Goal: Task Accomplishment & Management: Manage account settings

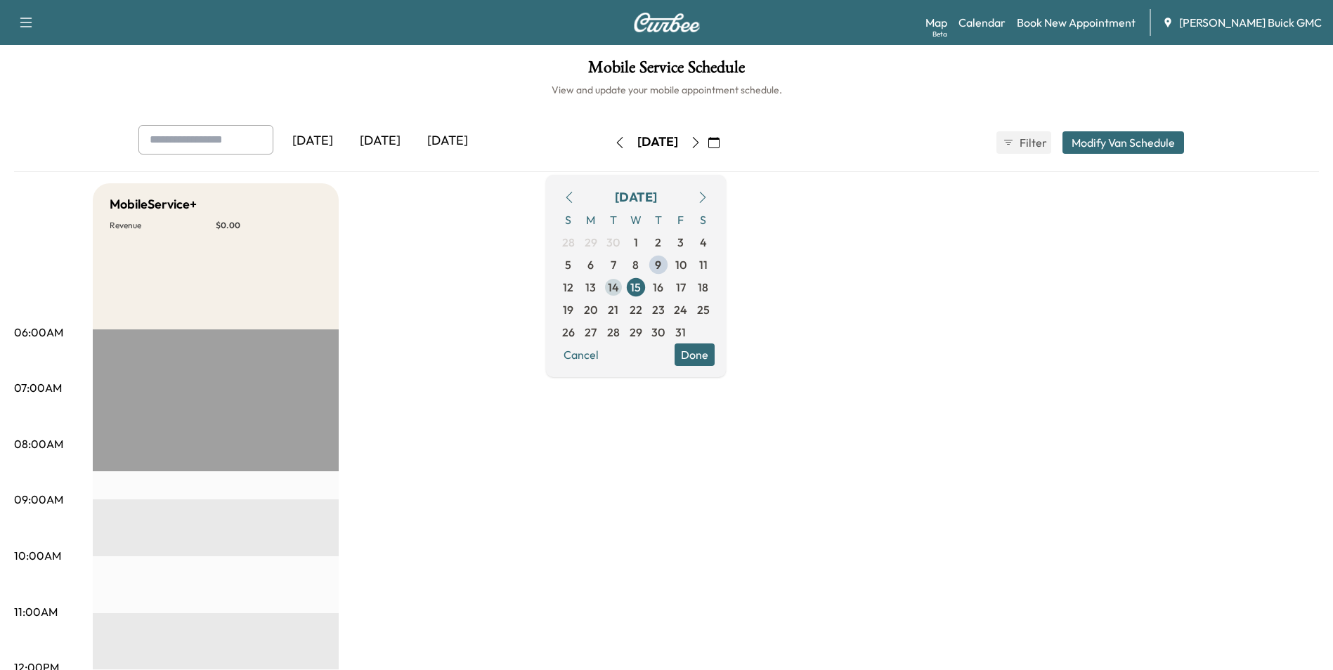
click at [619, 285] on span "14" at bounding box center [613, 287] width 11 height 17
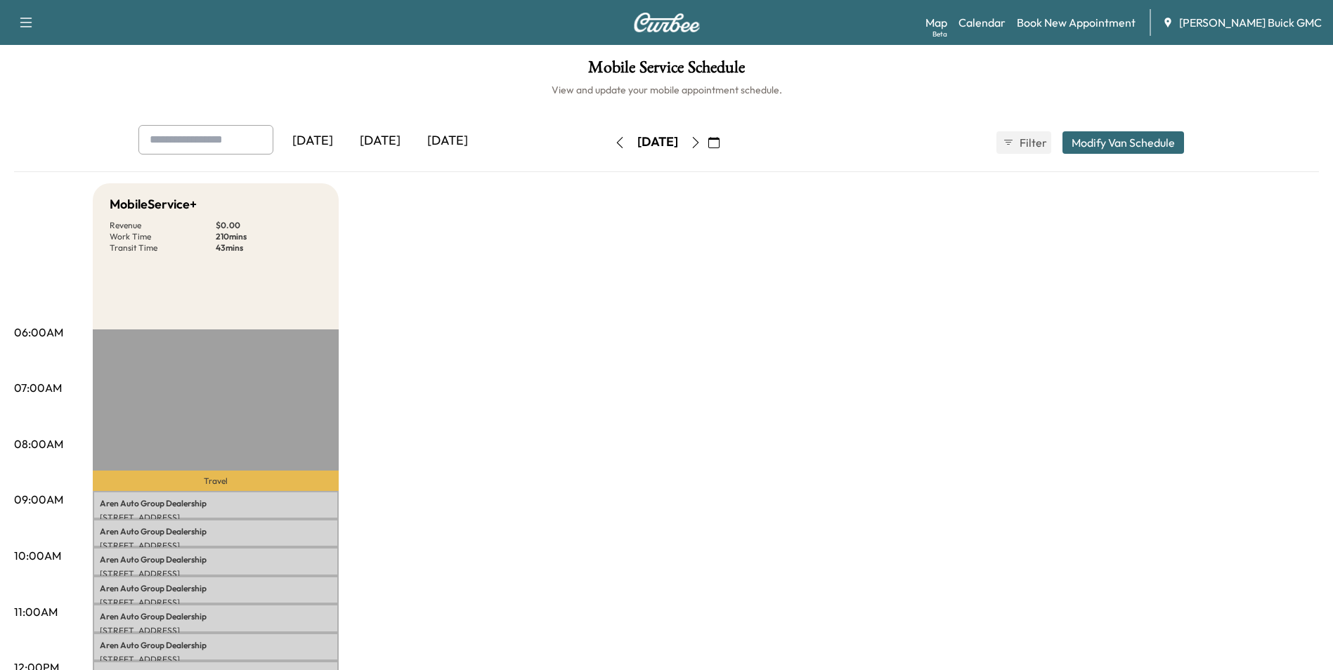
click at [614, 143] on icon "button" at bounding box center [619, 142] width 11 height 11
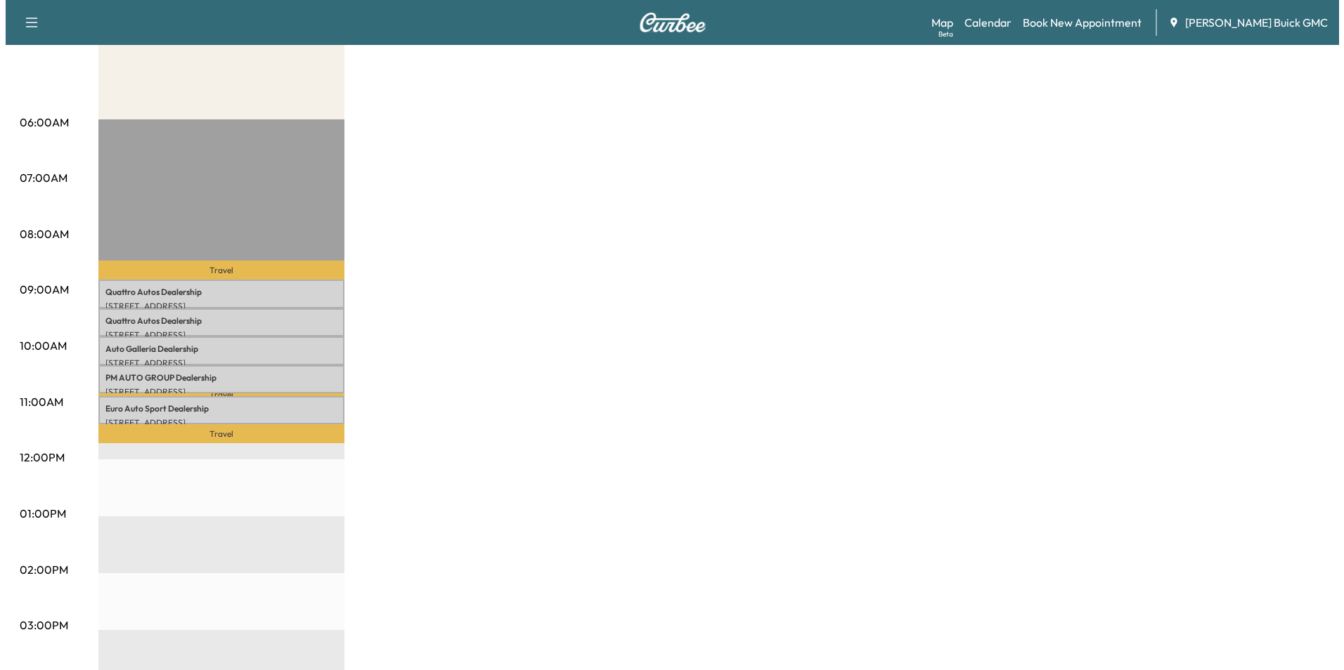
scroll to position [211, 0]
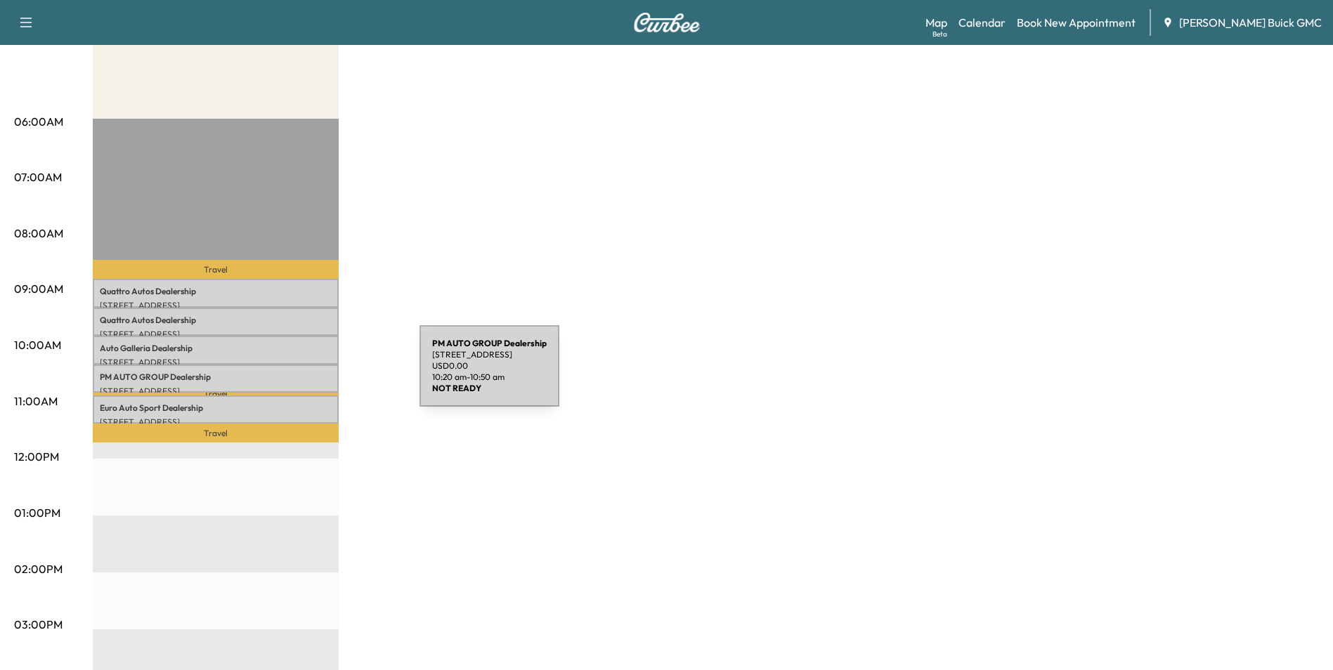
click at [314, 375] on p "PM AUTO GROUP Dealership" at bounding box center [216, 377] width 232 height 11
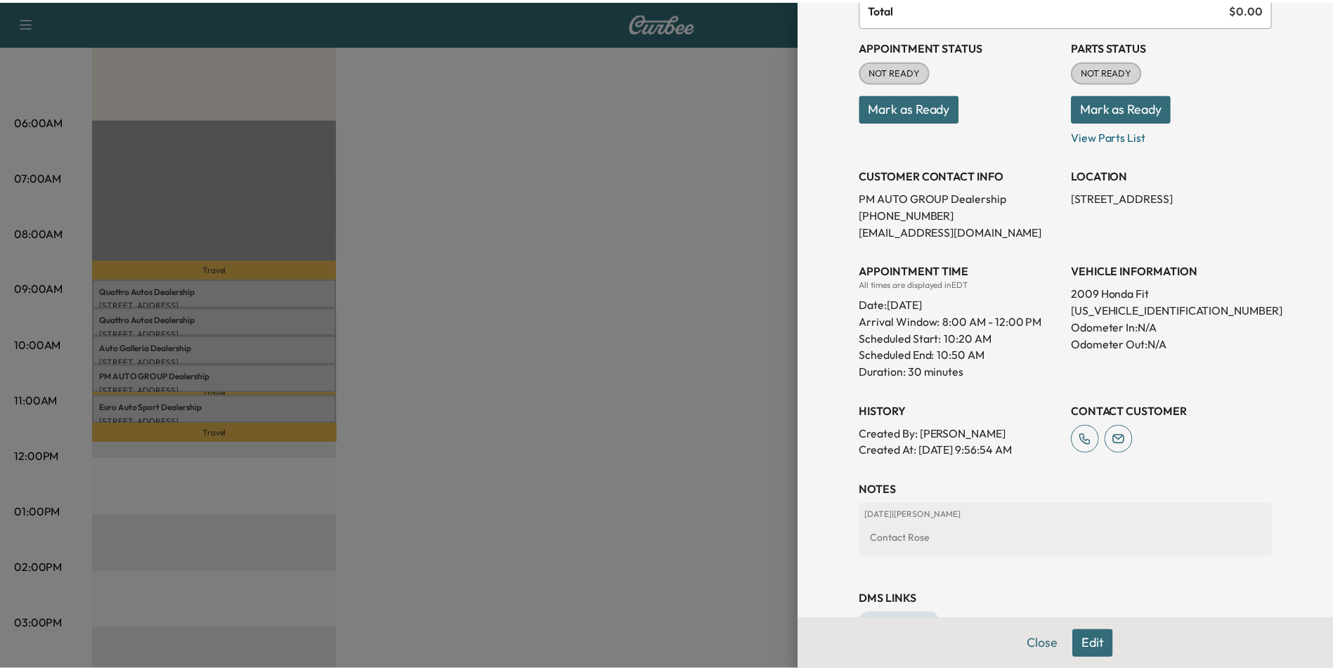
scroll to position [141, 0]
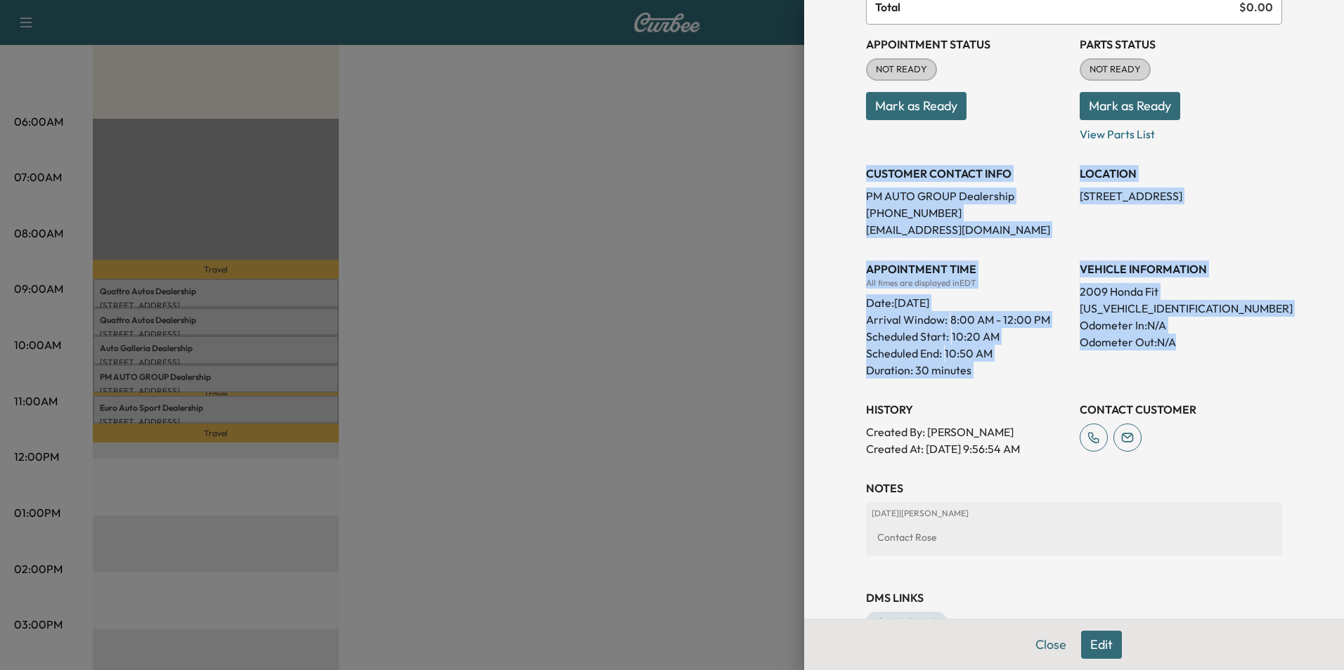
drag, startPoint x: 856, startPoint y: 173, endPoint x: 1197, endPoint y: 349, distance: 383.5
click at [1197, 349] on div "Appointment Status NOT READY Mark as Ready Parts Status NOT READY Mark as Ready…" at bounding box center [1074, 241] width 416 height 433
copy div "CUSTOMER CONTACT INFO PM AUTO GROUP Dealership [PHONE_NUMBER] [EMAIL_ADDRESS][D…"
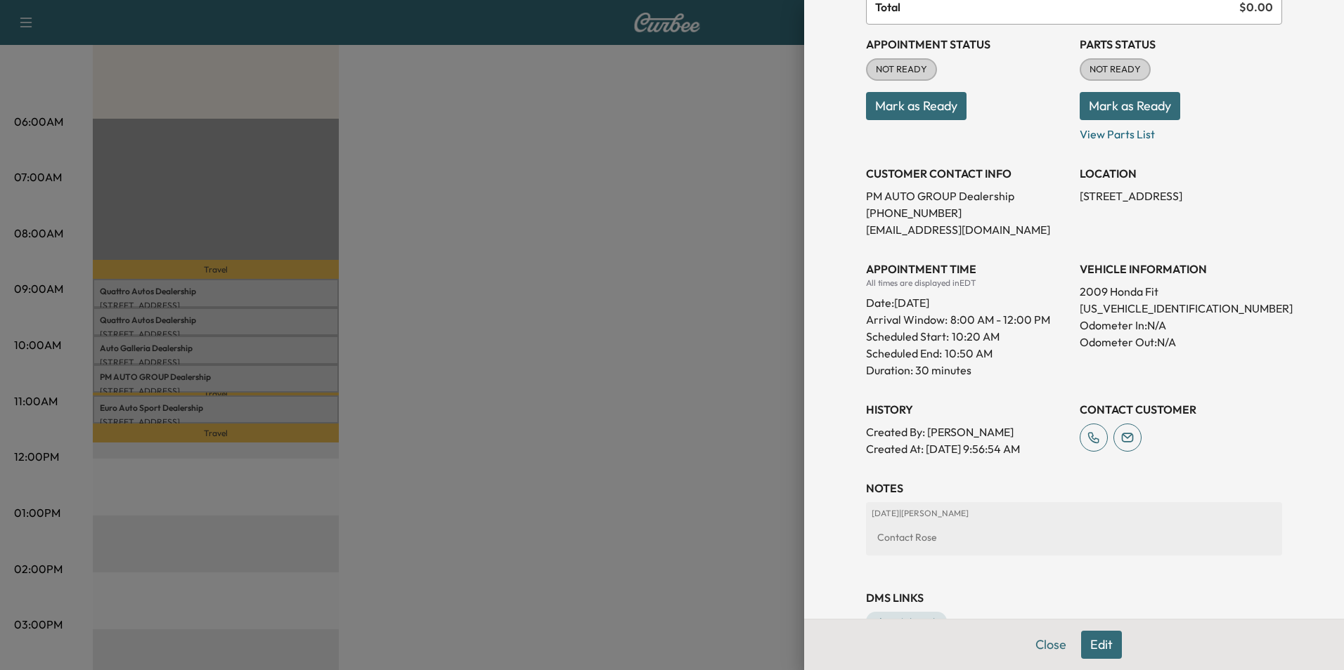
click at [590, 276] on div at bounding box center [672, 335] width 1344 height 670
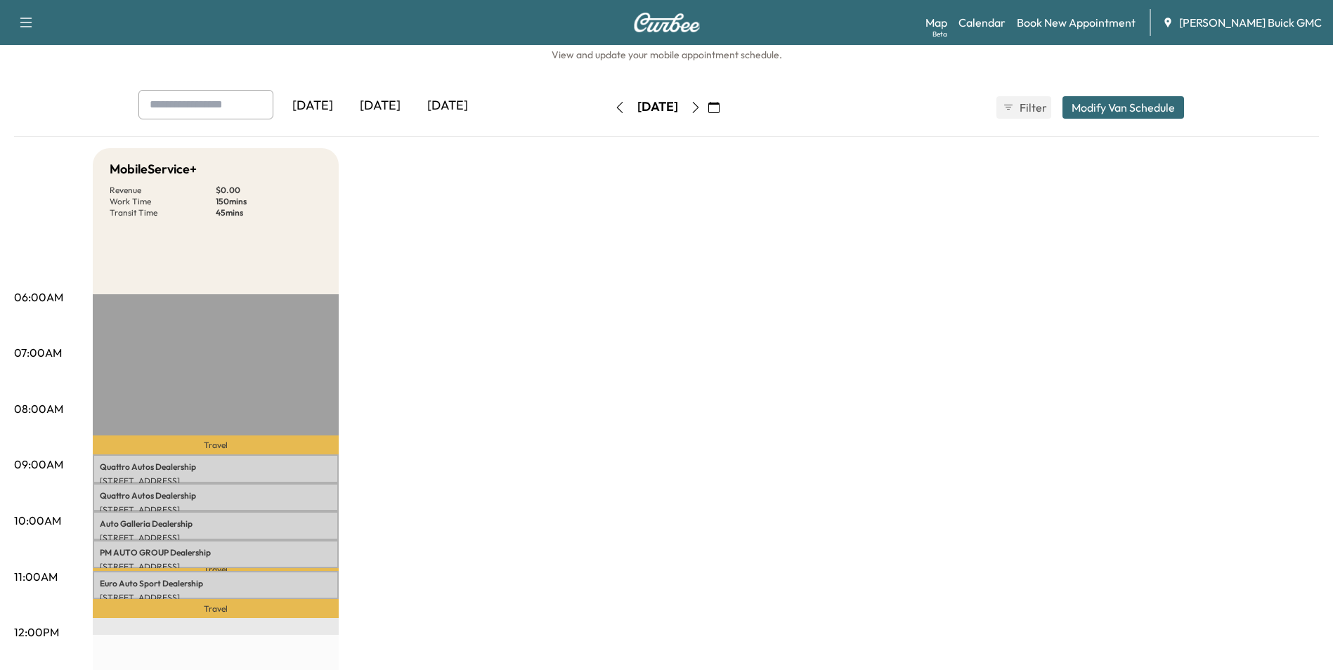
scroll to position [0, 0]
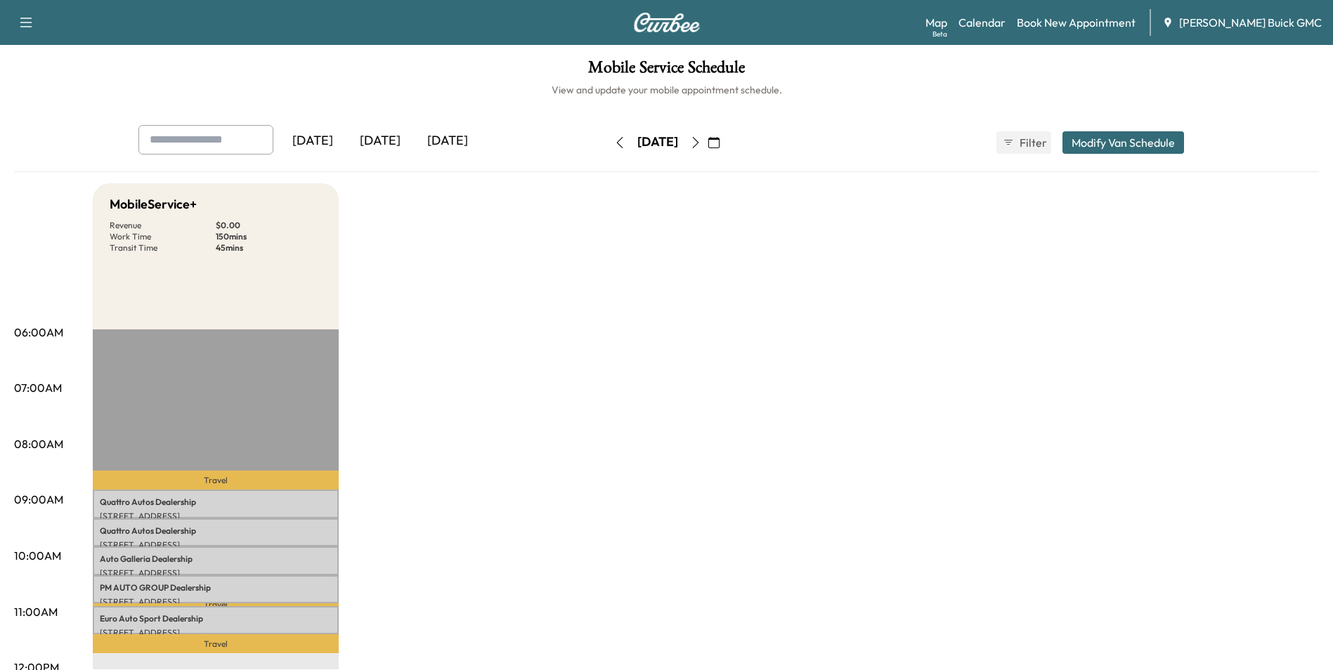
click at [453, 138] on div "[DATE]" at bounding box center [447, 141] width 67 height 32
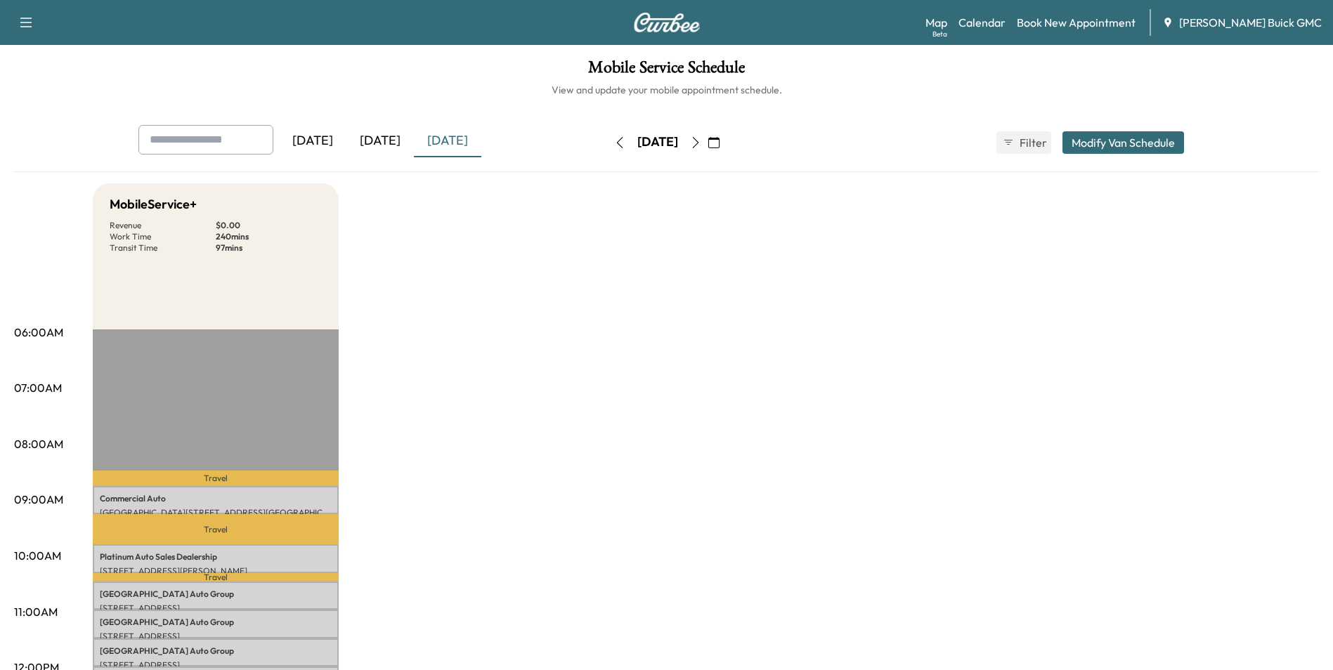
click at [701, 143] on icon "button" at bounding box center [695, 142] width 11 height 11
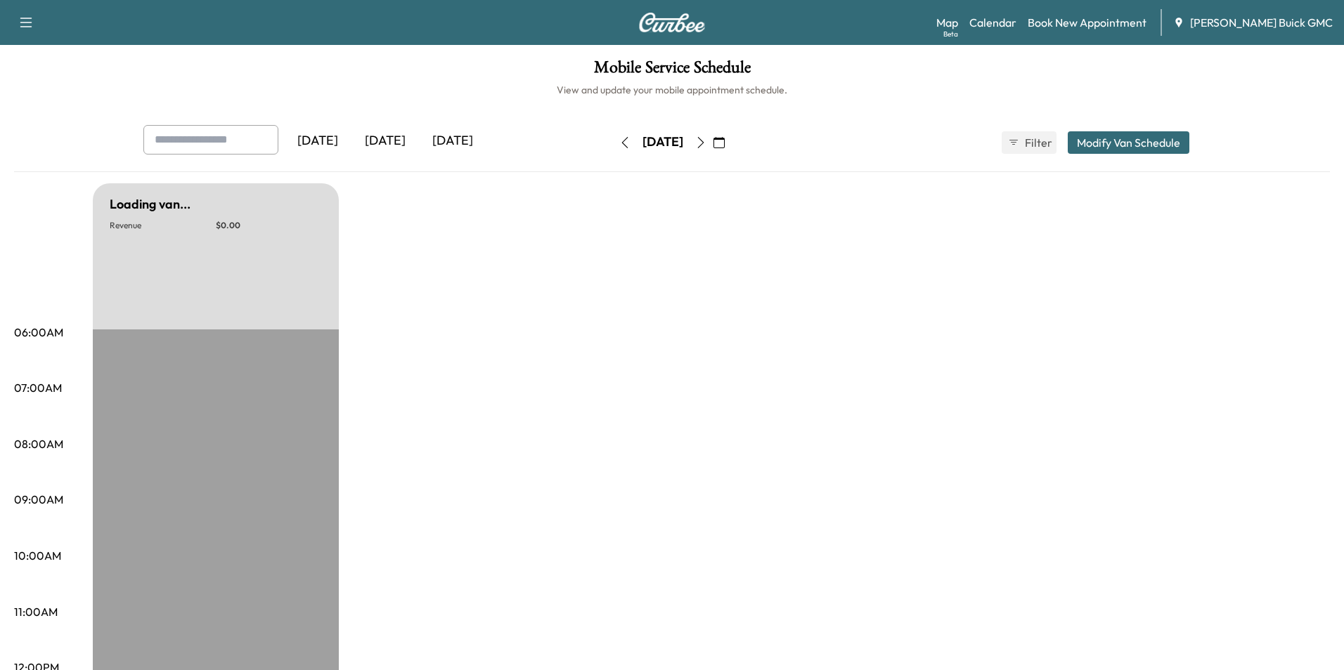
click at [713, 143] on button "button" at bounding box center [701, 142] width 24 height 22
click at [701, 142] on icon "button" at bounding box center [695, 142] width 11 height 11
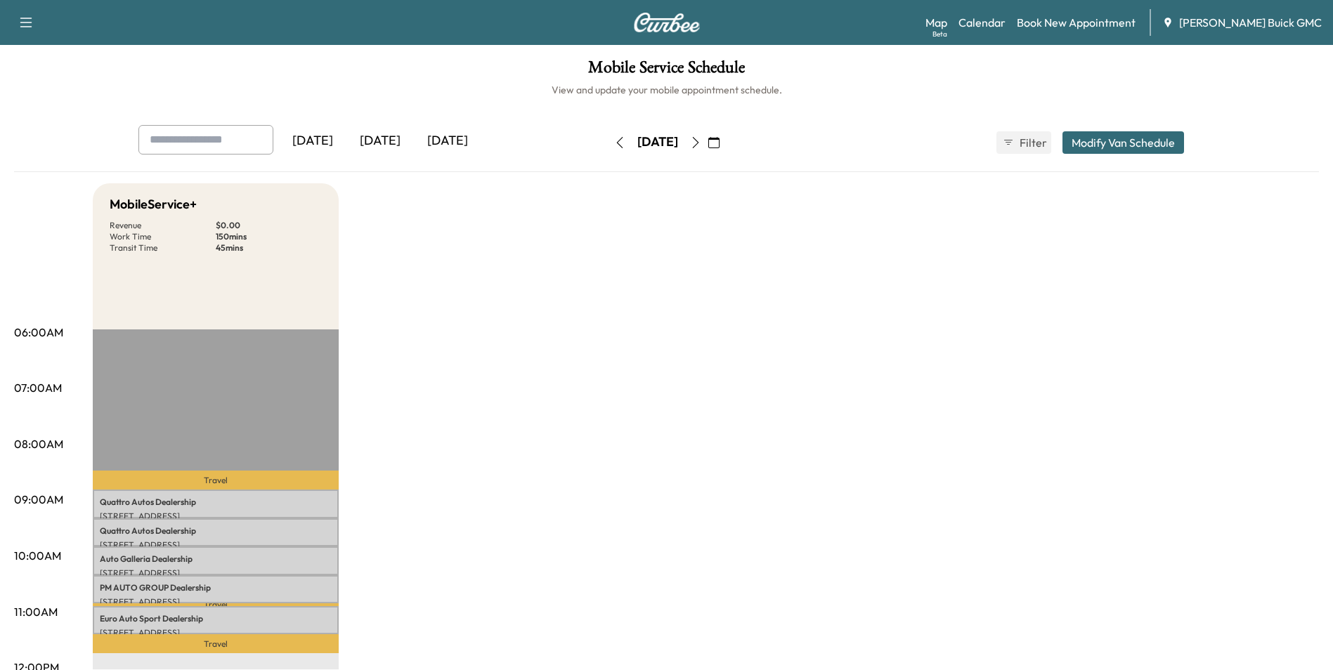
click at [701, 141] on icon "button" at bounding box center [695, 142] width 11 height 11
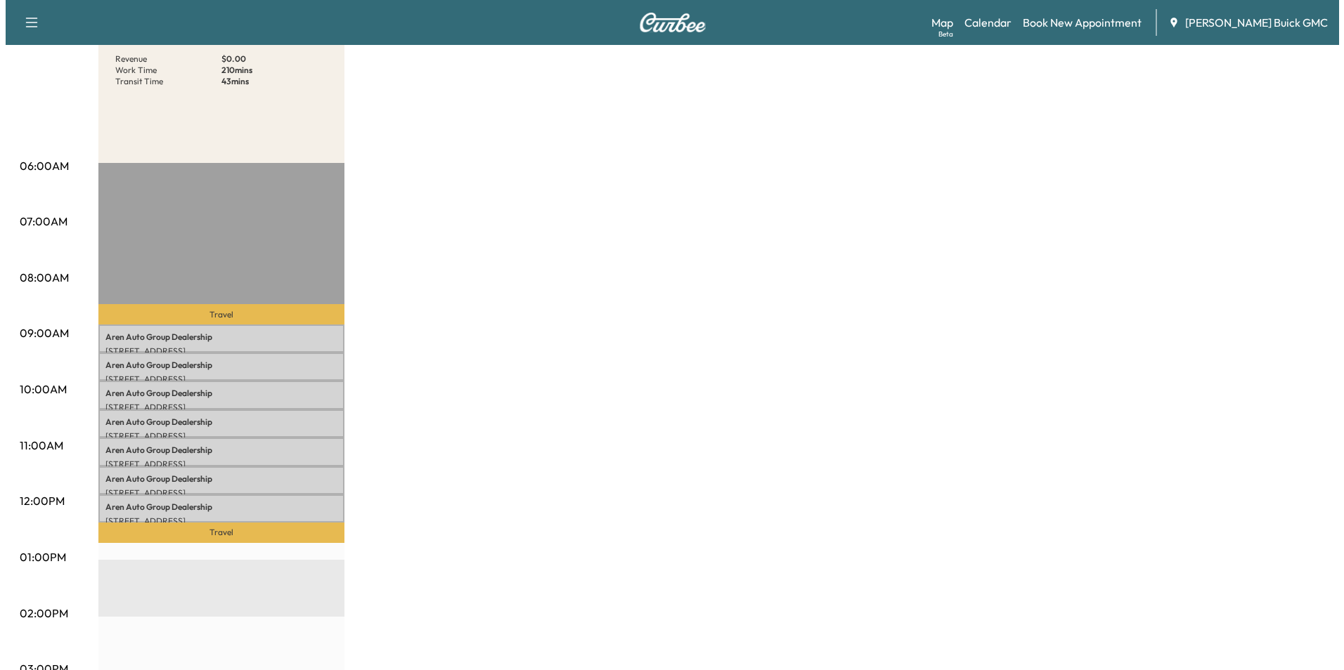
scroll to position [211, 0]
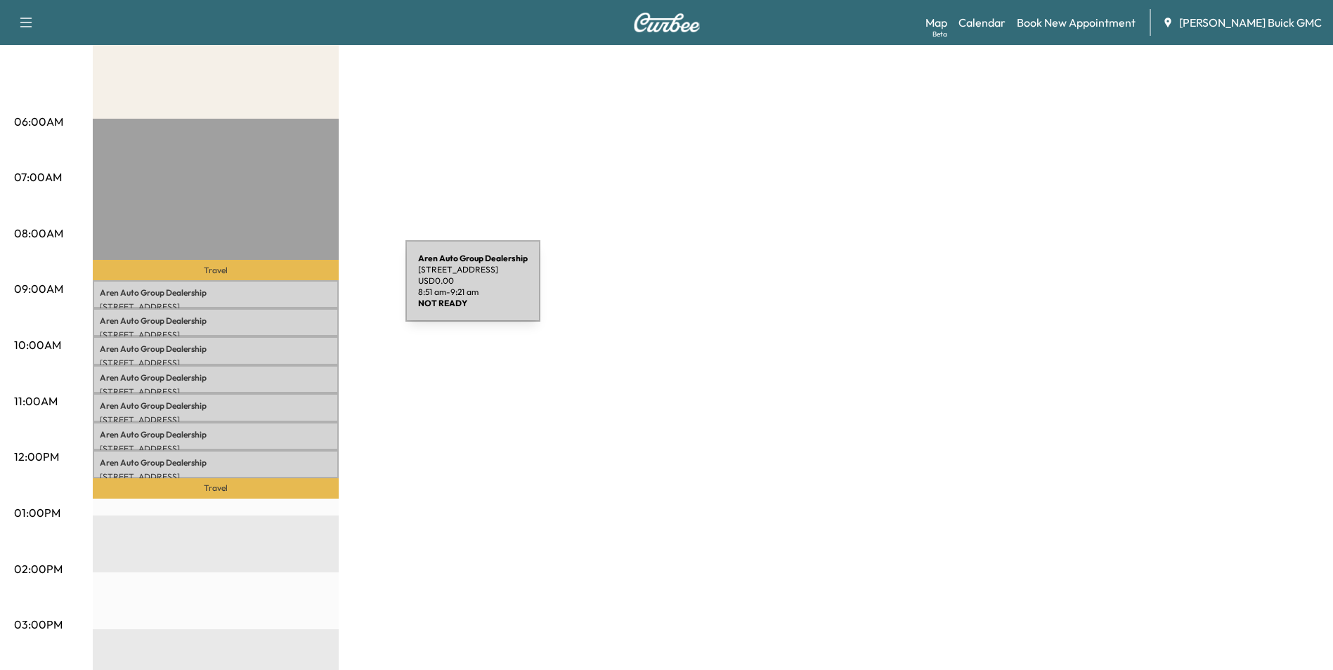
click at [300, 290] on p "Aren Auto Group Dealership" at bounding box center [216, 292] width 232 height 11
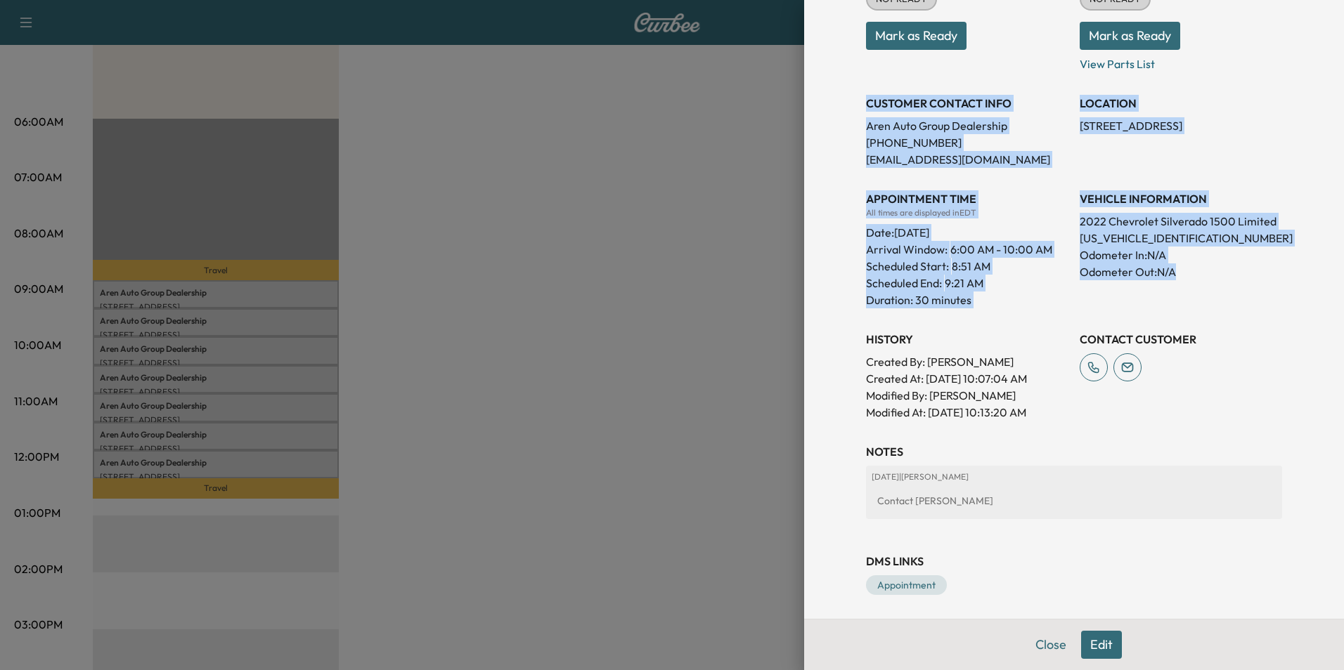
drag, startPoint x: 857, startPoint y: 99, endPoint x: 1191, endPoint y: 289, distance: 384.6
click at [1191, 289] on div "Appointment Status NOT READY Mark as Ready Parts Status NOT READY Mark as Ready…" at bounding box center [1074, 187] width 416 height 467
copy div "CUSTOMER CONTACT INFO Aren Auto Group Dealership [PHONE_NUMBER] [EMAIL_ADDRESS]…"
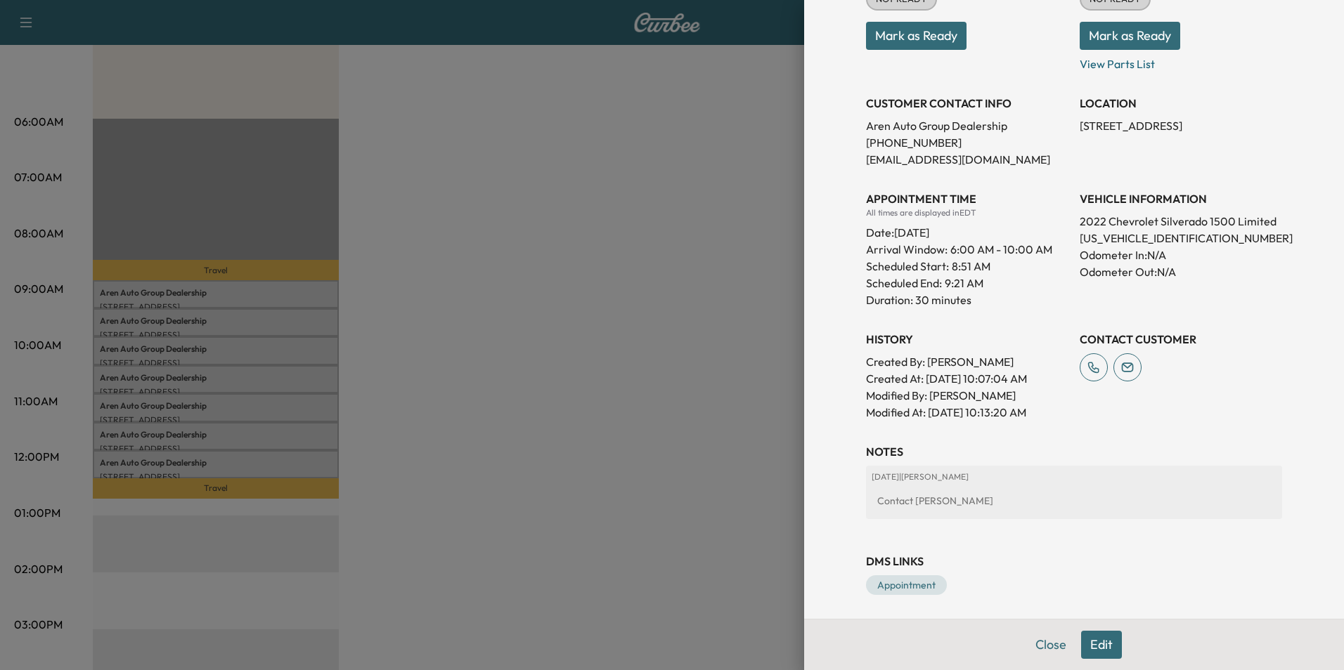
click at [538, 260] on div at bounding box center [672, 335] width 1344 height 670
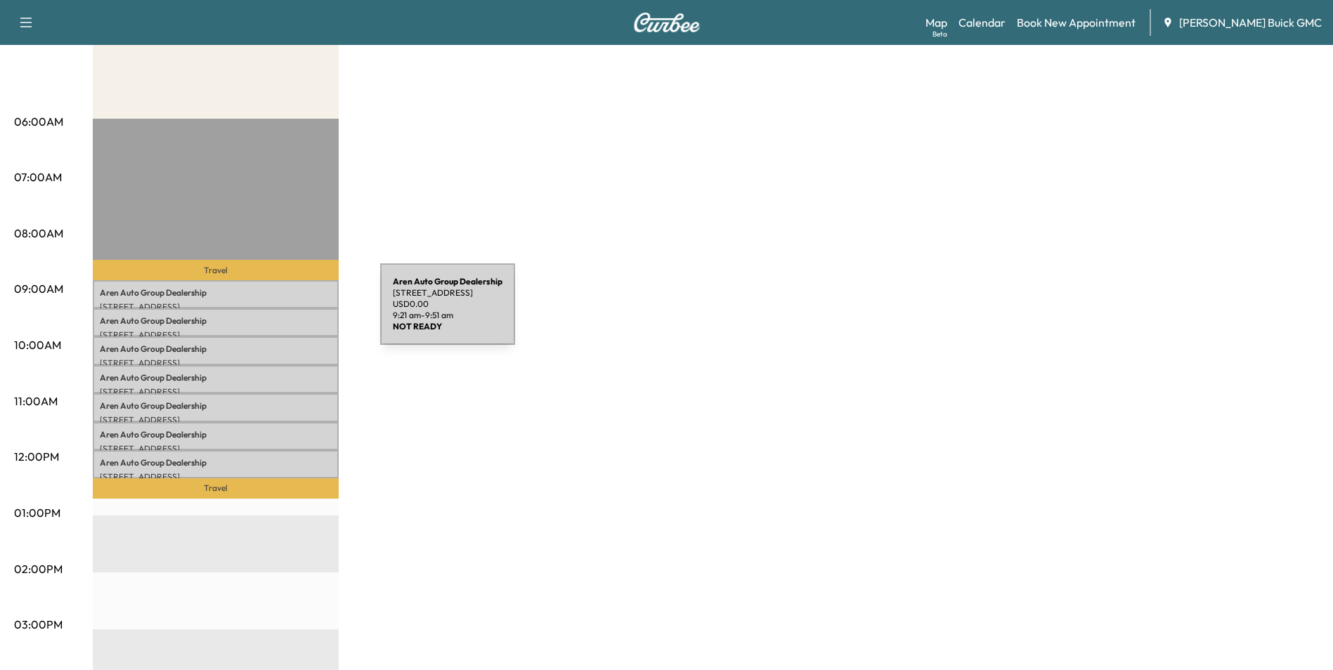
click at [275, 316] on p "Aren Auto Group Dealership" at bounding box center [216, 321] width 232 height 11
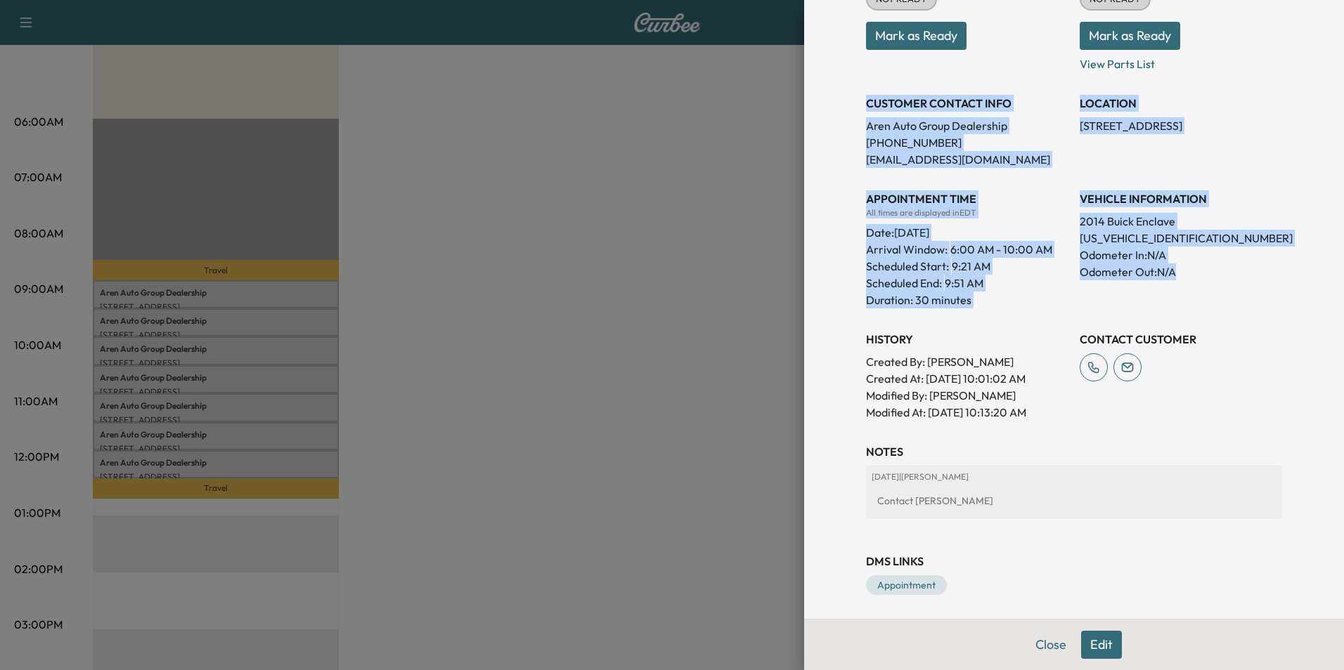
drag, startPoint x: 855, startPoint y: 100, endPoint x: 1191, endPoint y: 276, distance: 378.5
click at [1191, 276] on div "Appointment Status NOT READY Mark as Ready Parts Status NOT READY Mark as Ready…" at bounding box center [1074, 187] width 416 height 467
copy div "CUSTOMER CONTACT INFO Aren Auto Group Dealership [PHONE_NUMBER] [EMAIL_ADDRESS]…"
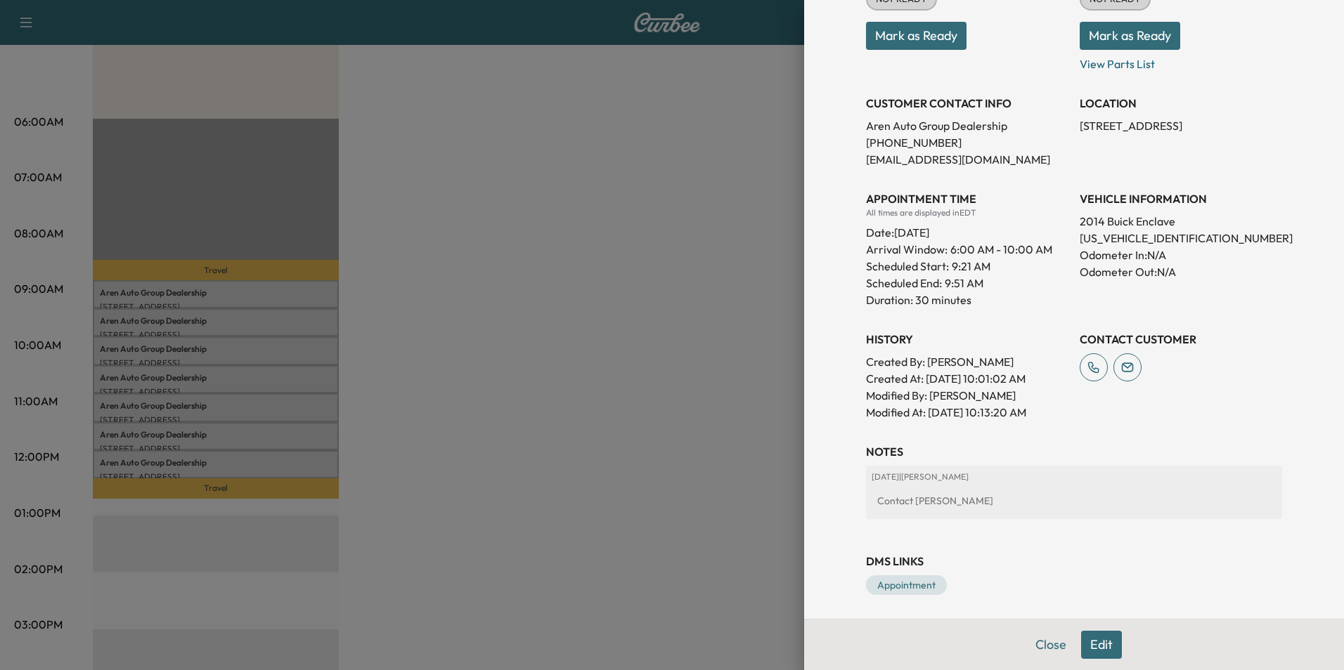
click at [499, 224] on div at bounding box center [672, 335] width 1344 height 670
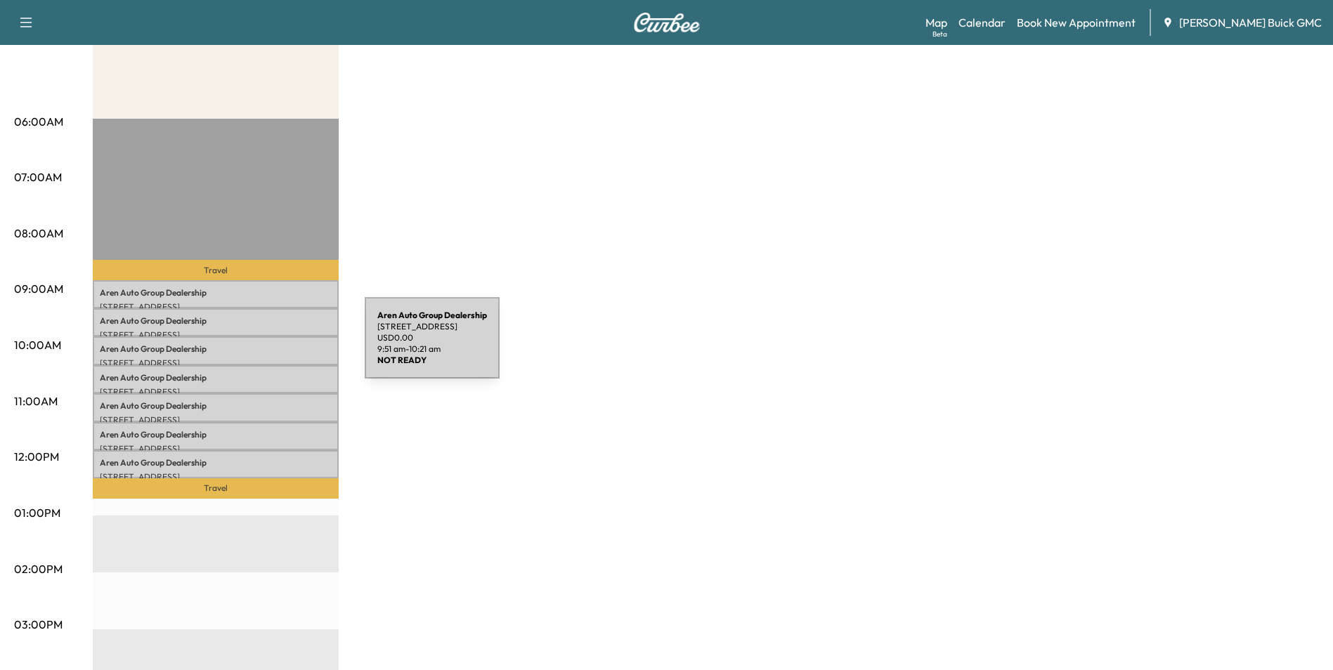
click at [259, 346] on p "Aren Auto Group Dealership" at bounding box center [216, 349] width 232 height 11
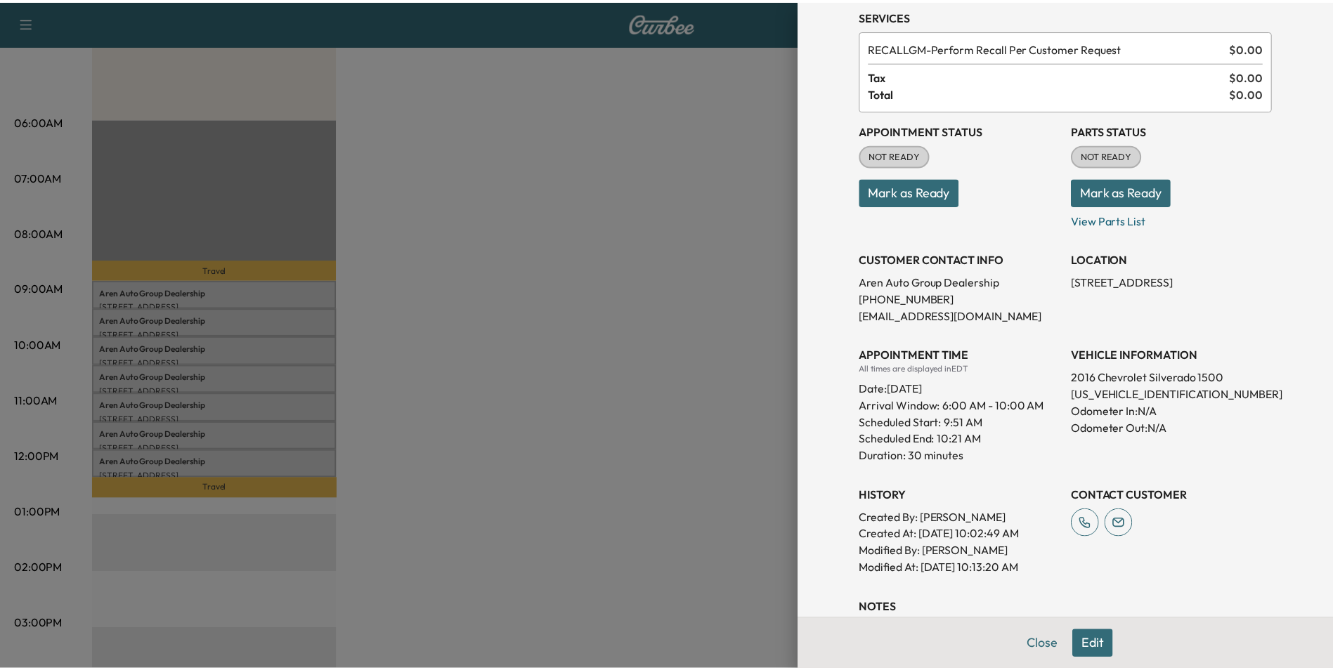
scroll to position [141, 0]
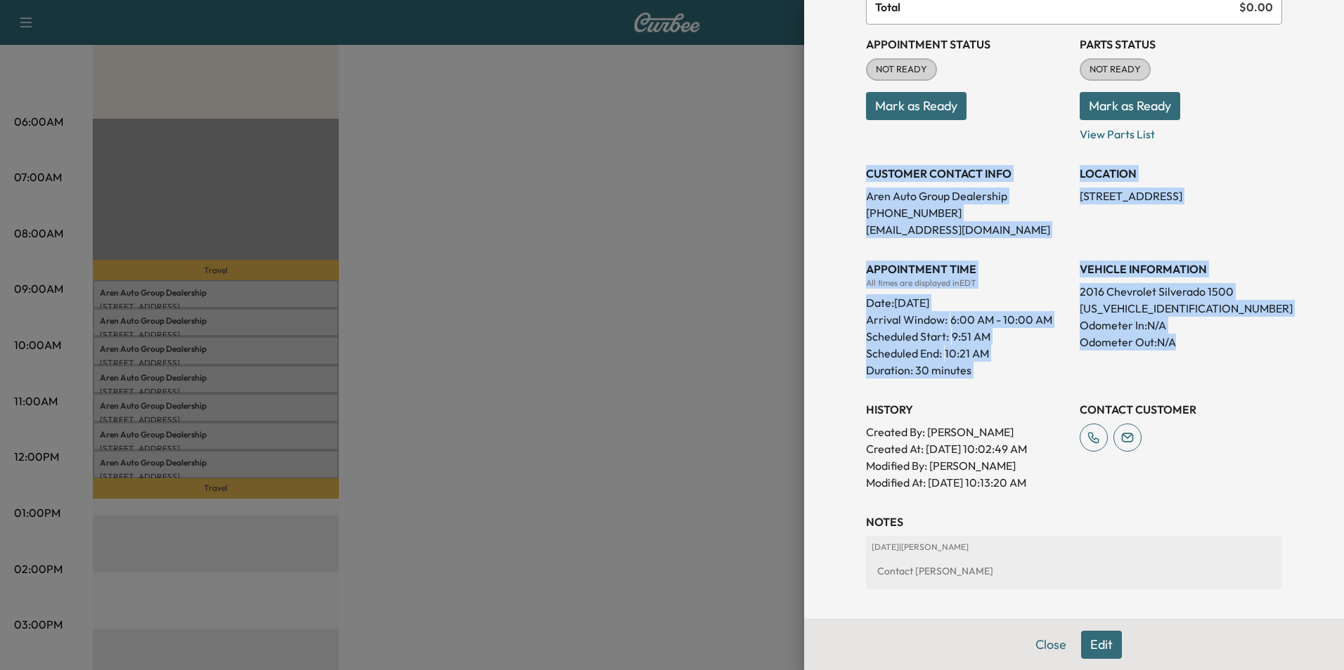
drag, startPoint x: 856, startPoint y: 169, endPoint x: 1239, endPoint y: 340, distance: 419.4
click at [1239, 340] on div "Appointment Status NOT READY Mark as Ready Parts Status NOT READY Mark as Ready…" at bounding box center [1074, 258] width 416 height 467
copy div "CUSTOMER CONTACT INFO Aren Auto Group Dealership [PHONE_NUMBER] [EMAIL_ADDRESS]…"
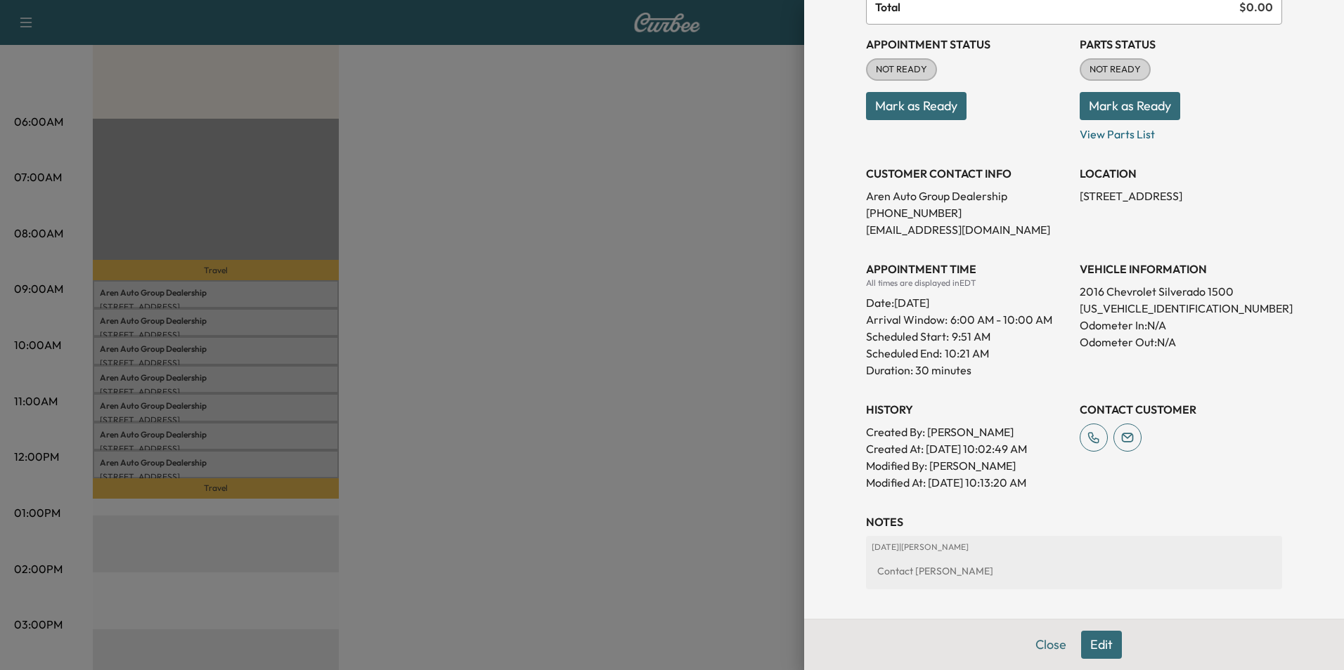
click at [572, 192] on div at bounding box center [672, 335] width 1344 height 670
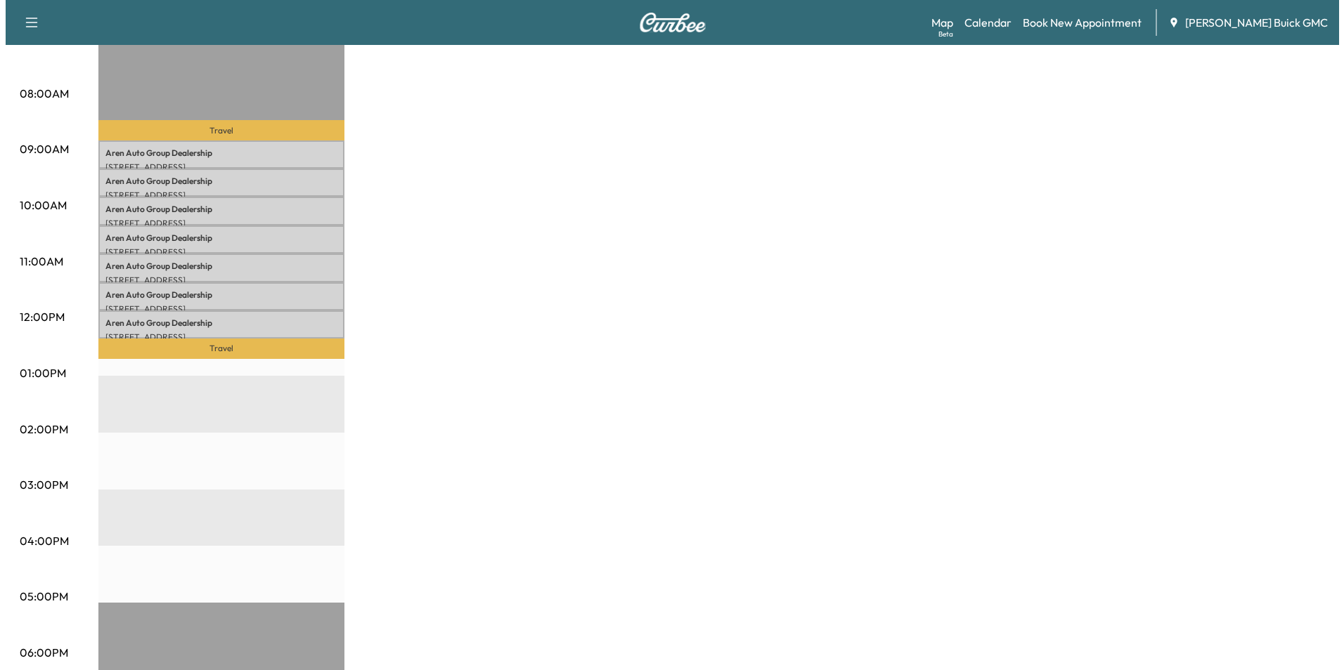
scroll to position [351, 0]
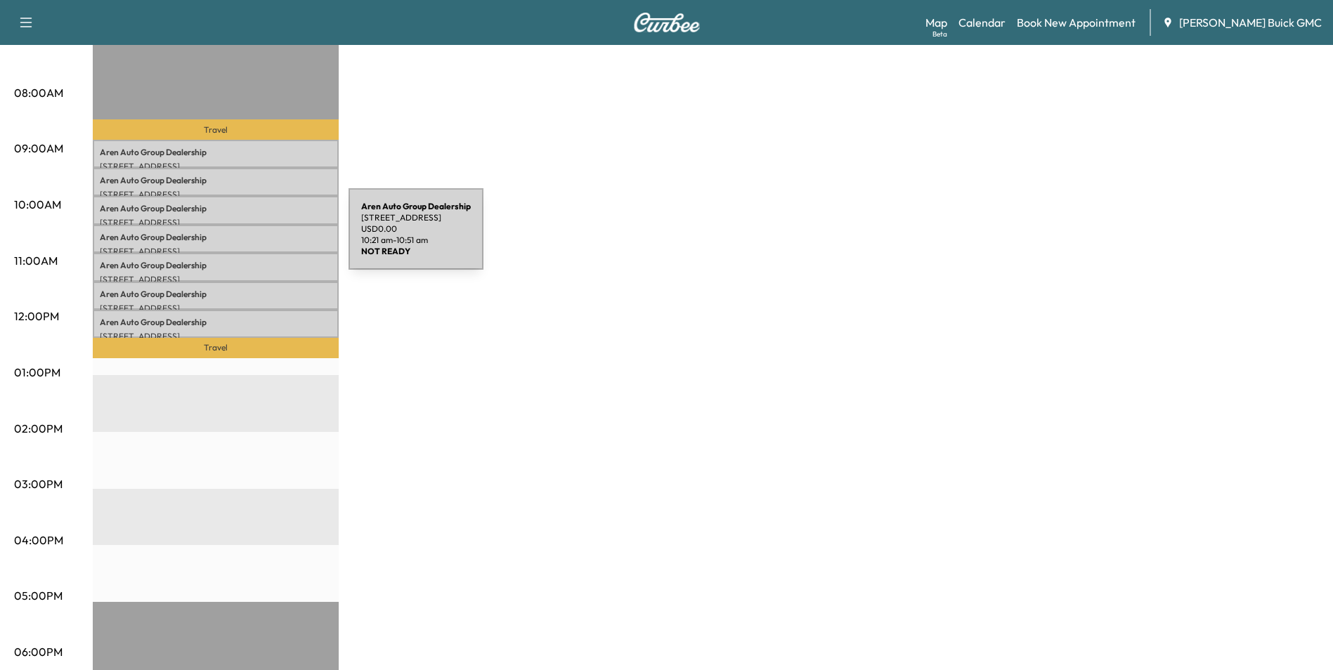
click at [243, 238] on p "Aren Auto Group Dealership" at bounding box center [216, 237] width 232 height 11
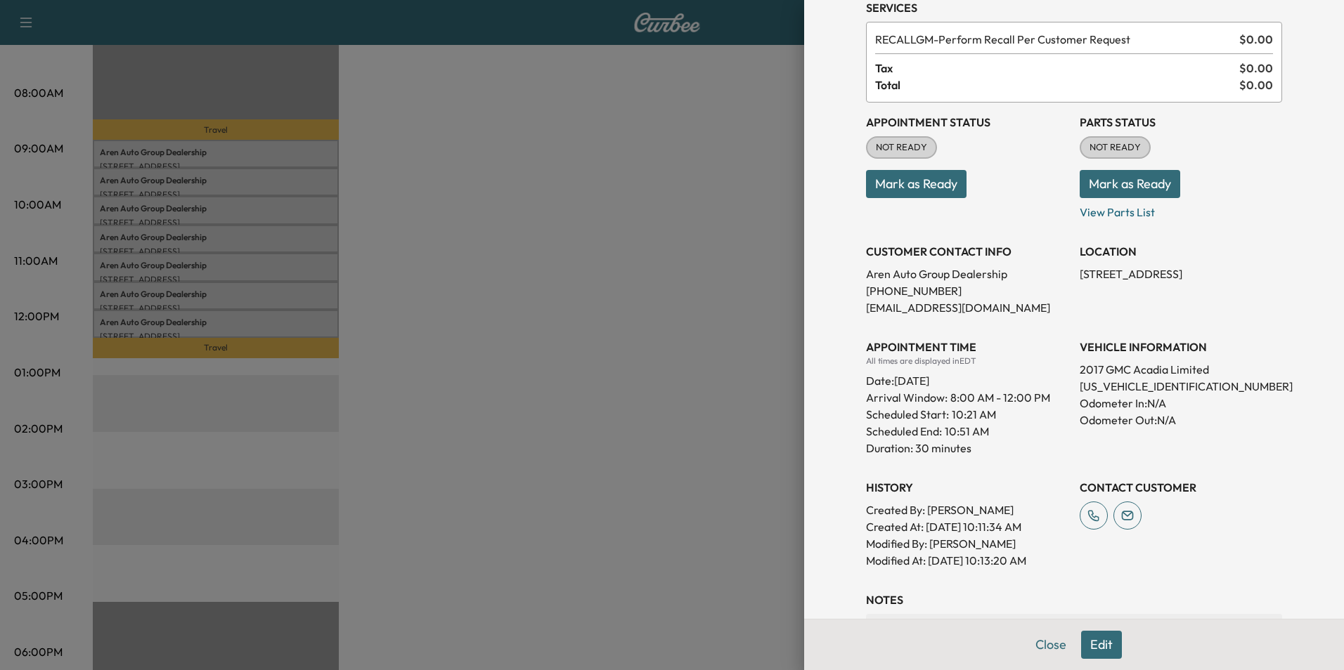
scroll to position [211, 0]
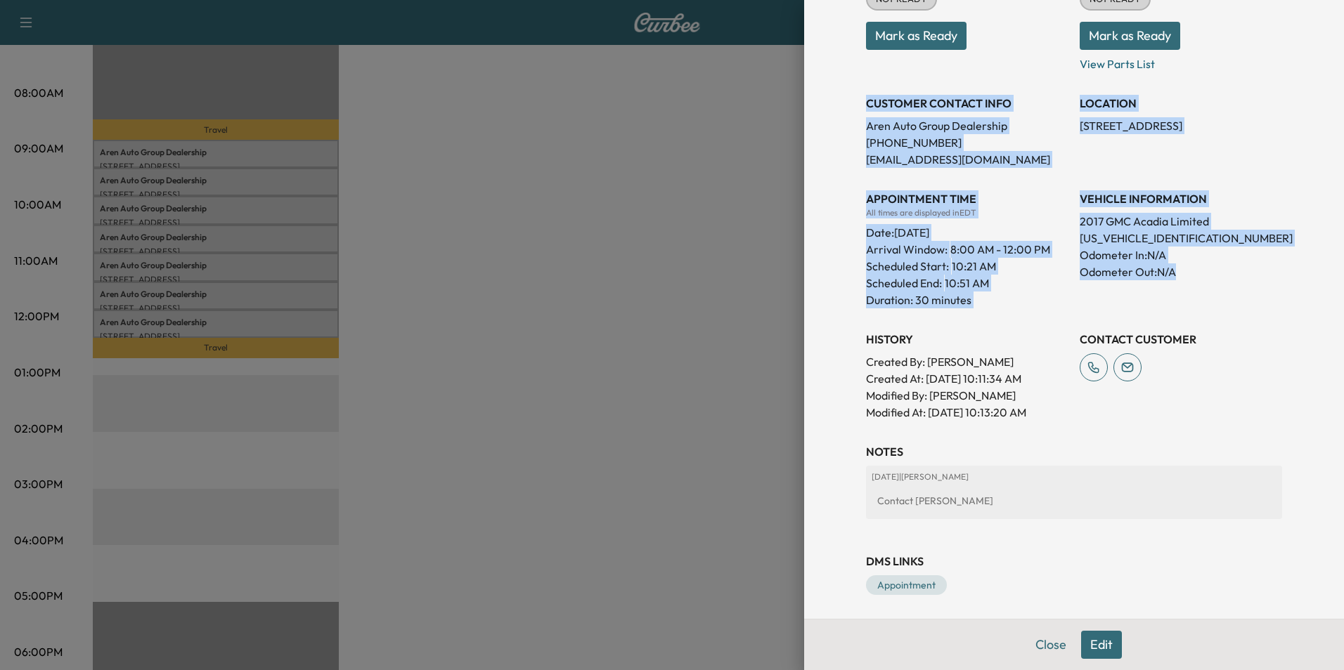
drag, startPoint x: 856, startPoint y: 101, endPoint x: 1223, endPoint y: 291, distance: 413.4
click at [1223, 291] on div "Appointment Status NOT READY Mark as Ready Parts Status NOT READY Mark as Ready…" at bounding box center [1074, 187] width 416 height 467
copy div "CUSTOMER CONTACT INFO Aren Auto Group Dealership [PHONE_NUMBER] [EMAIL_ADDRESS]…"
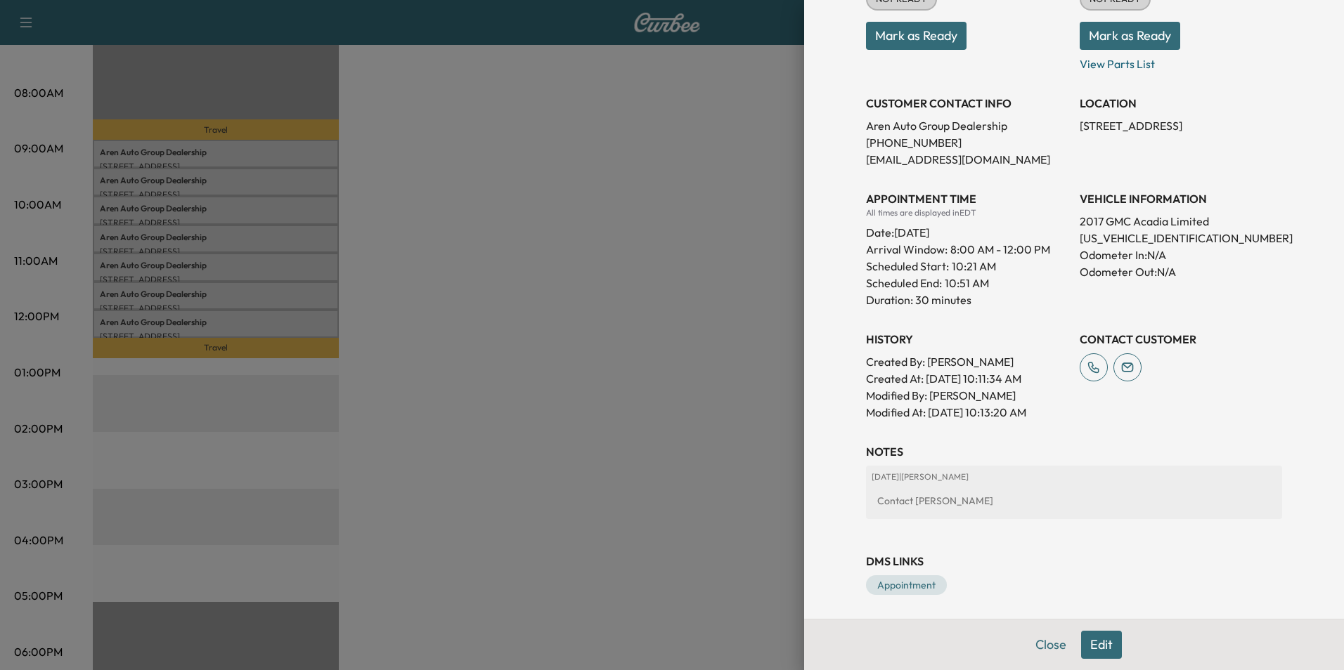
drag, startPoint x: 661, startPoint y: 287, endPoint x: 659, endPoint y: 296, distance: 9.6
click at [664, 286] on div at bounding box center [672, 335] width 1344 height 670
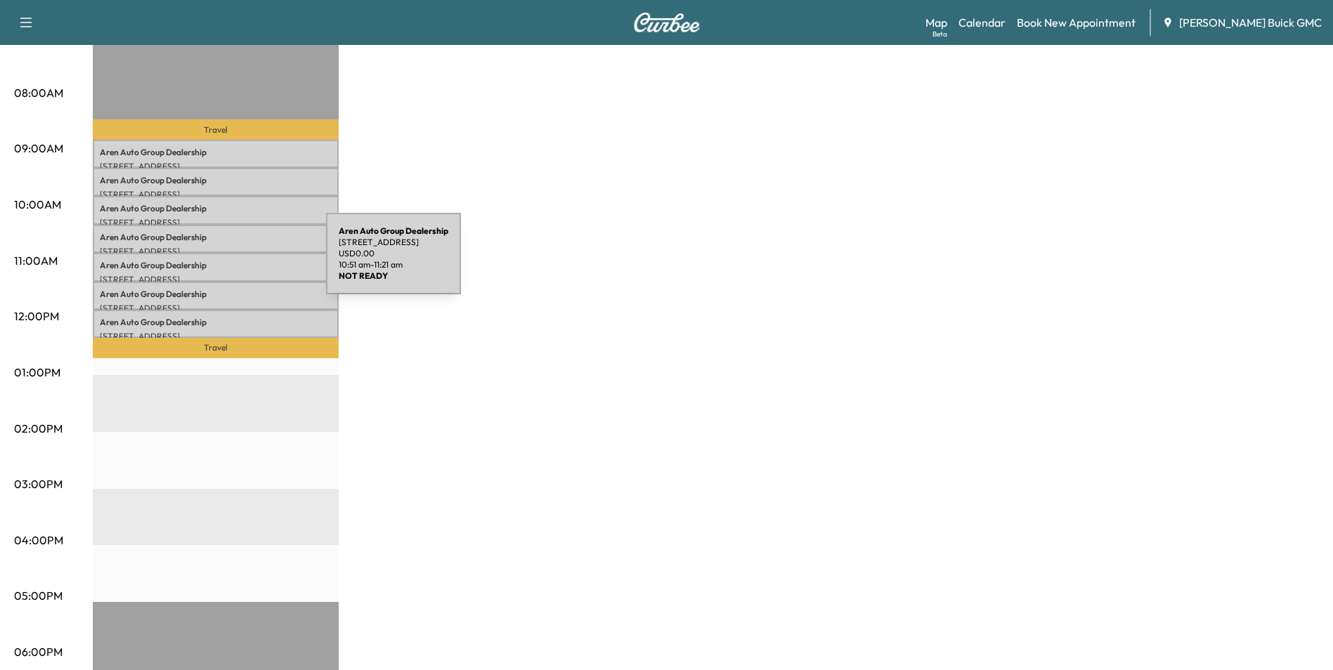
click at [221, 262] on p "Aren Auto Group Dealership" at bounding box center [216, 265] width 232 height 11
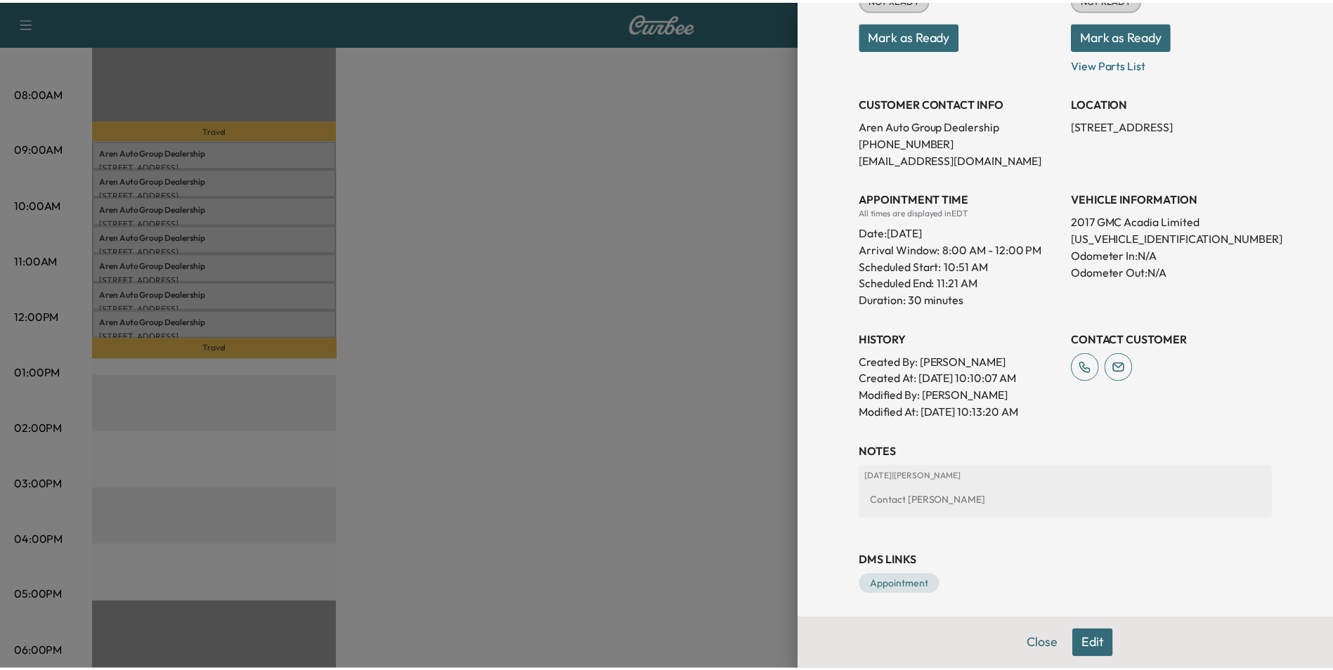
scroll to position [141, 0]
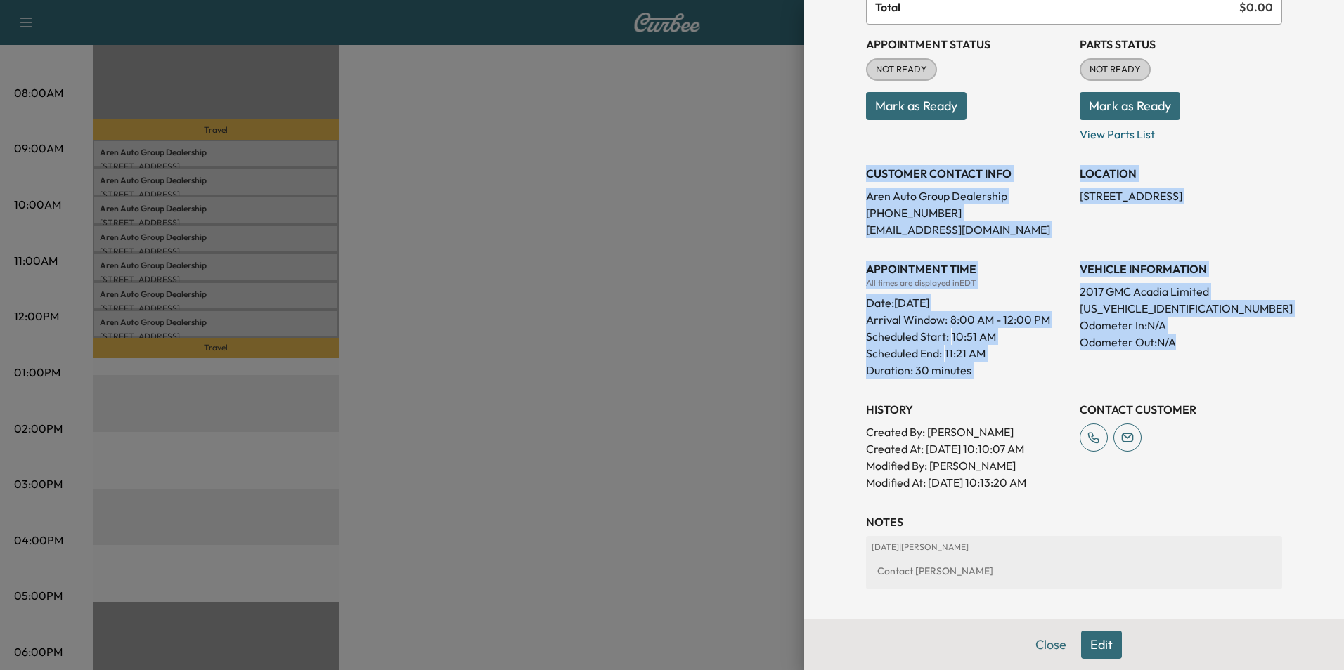
drag, startPoint x: 856, startPoint y: 171, endPoint x: 1233, endPoint y: 364, distance: 423.4
click at [1233, 364] on div "Appointment Status NOT READY Mark as Ready Parts Status NOT READY Mark as Ready…" at bounding box center [1074, 258] width 416 height 467
copy div "CUSTOMER CONTACT INFO Aren Auto Group Dealership [PHONE_NUMBER] [EMAIL_ADDRESS]…"
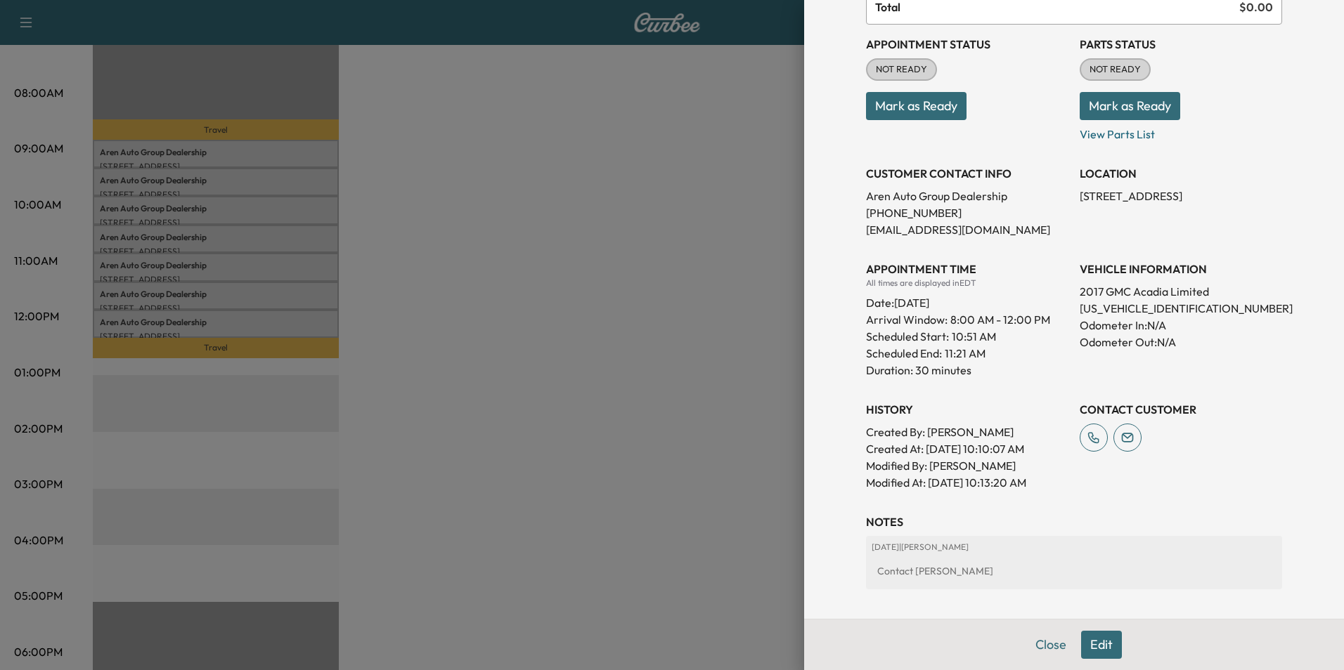
click at [484, 291] on div at bounding box center [672, 335] width 1344 height 670
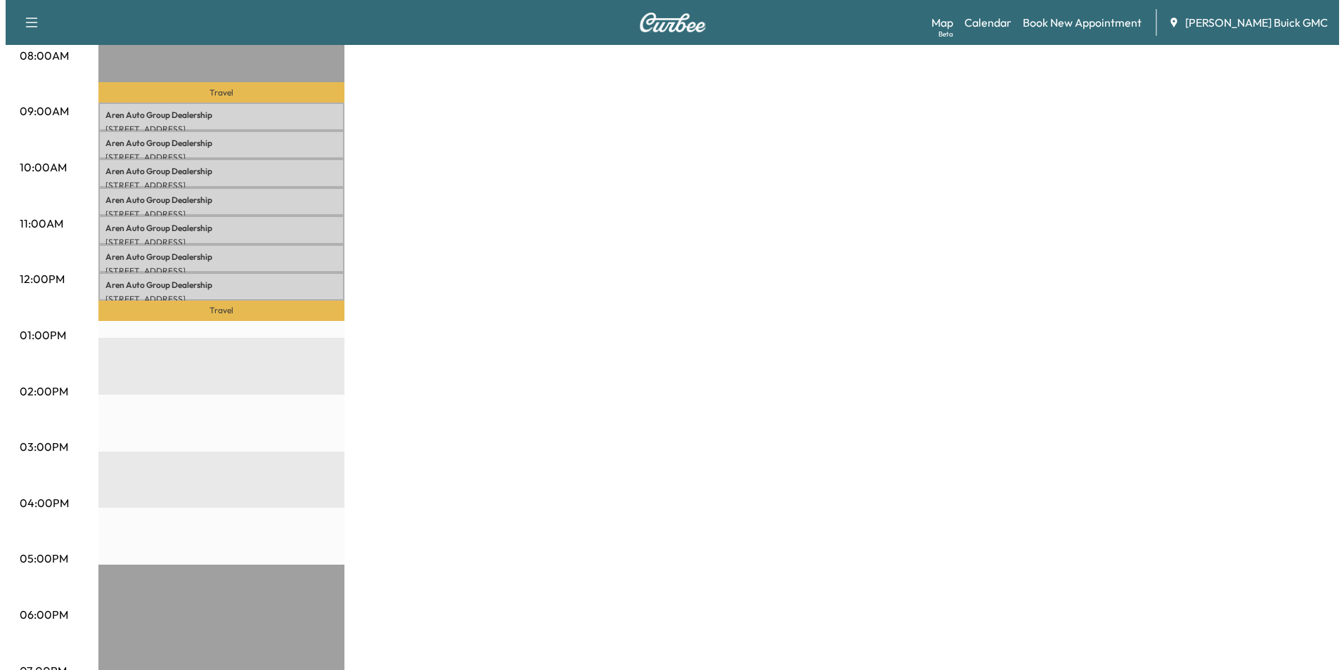
scroll to position [422, 0]
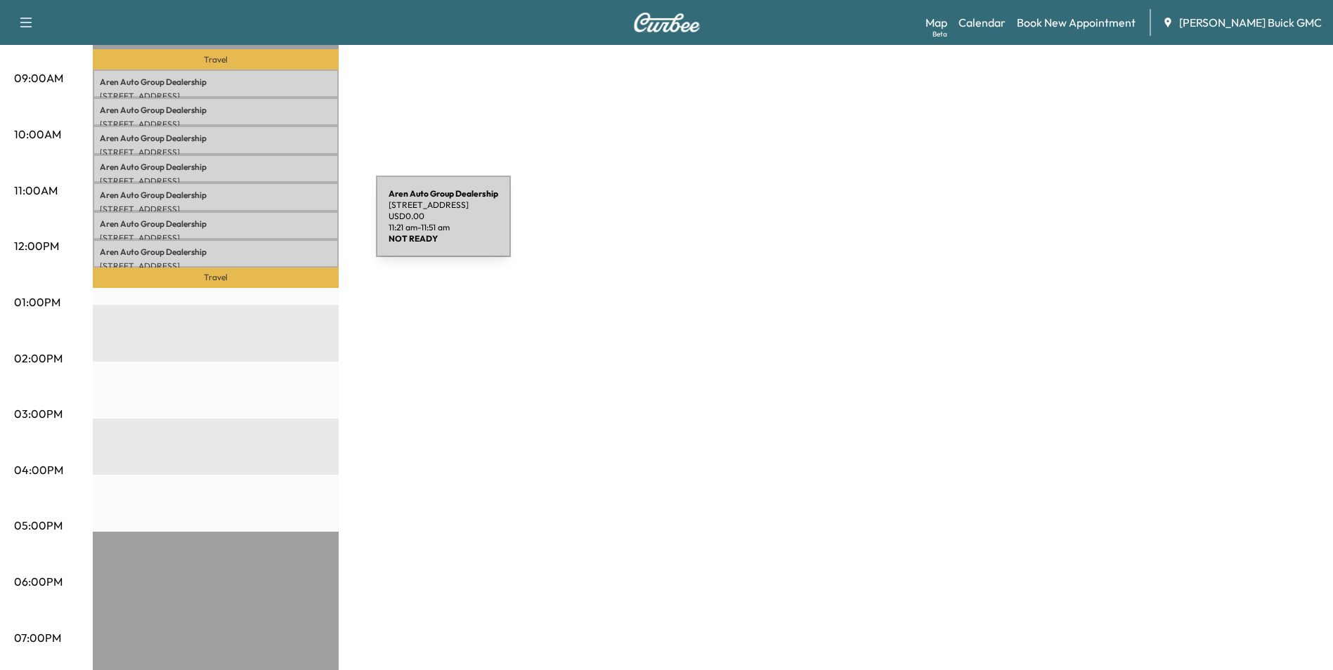
click at [271, 225] on p "Aren Auto Group Dealership" at bounding box center [216, 224] width 232 height 11
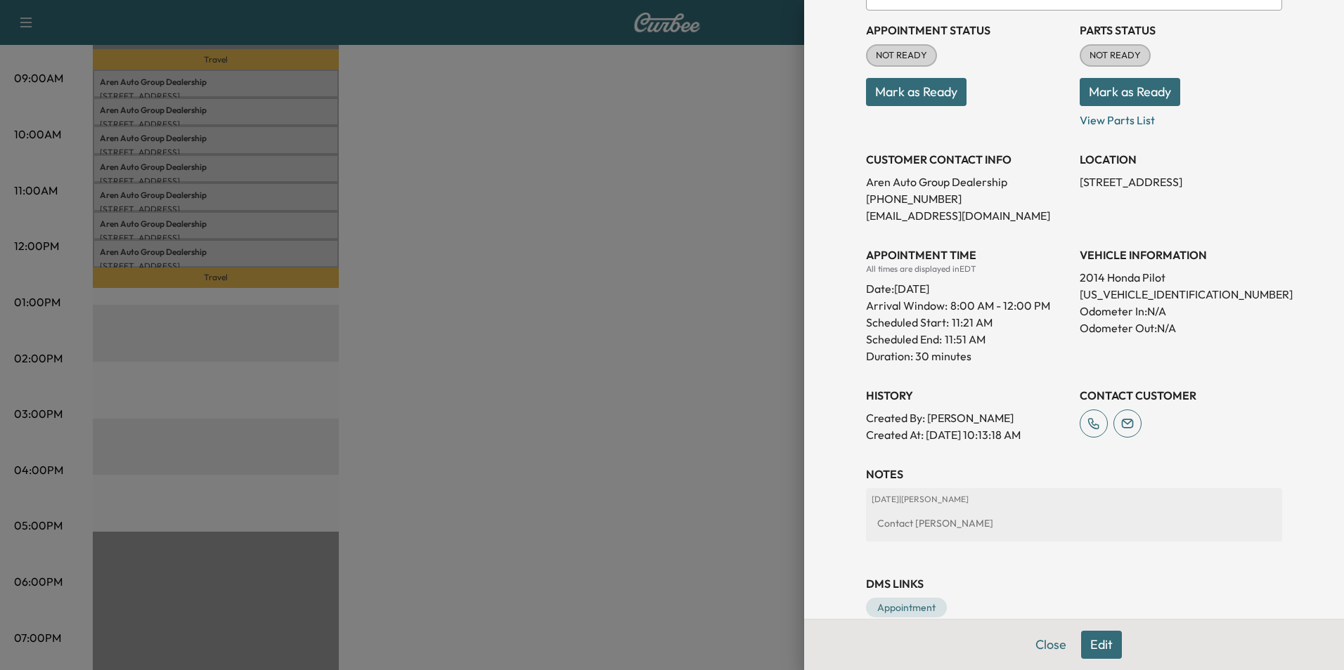
scroll to position [181, 0]
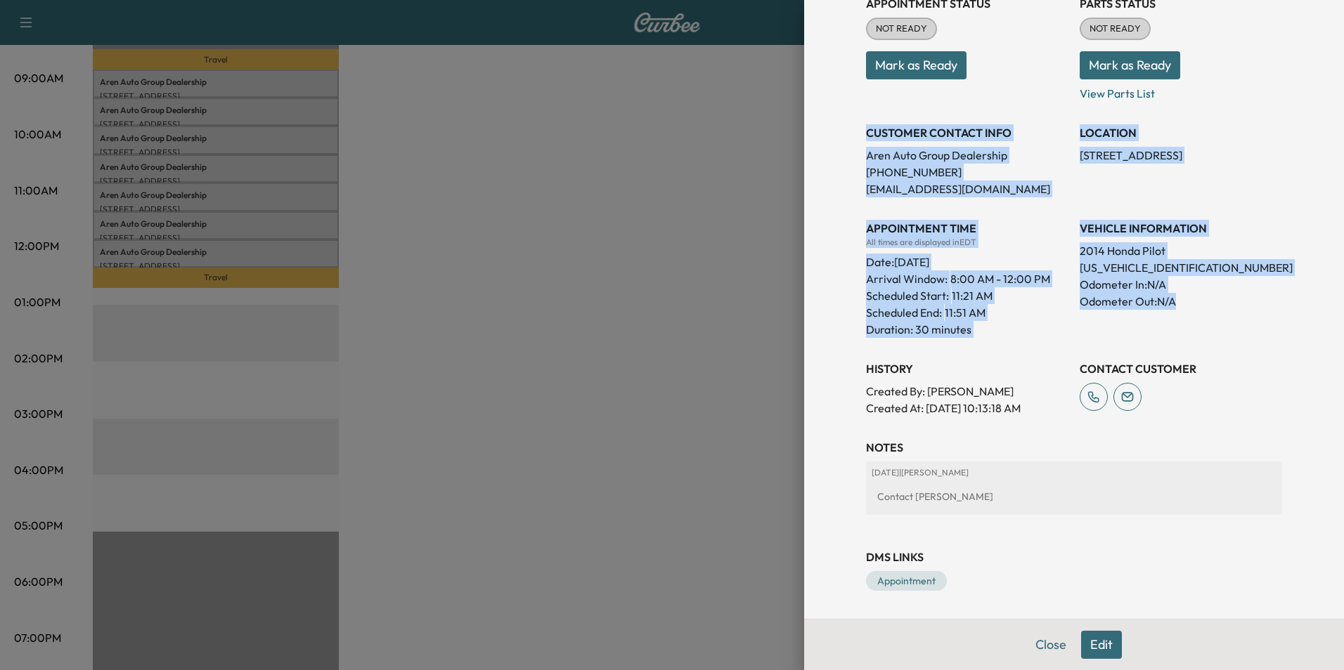
drag, startPoint x: 856, startPoint y: 129, endPoint x: 1170, endPoint y: 315, distance: 365.2
click at [1170, 315] on div "Appointment Status NOT READY Mark as Ready Parts Status NOT READY Mark as Ready…" at bounding box center [1074, 200] width 416 height 433
copy div "CUSTOMER CONTACT INFO Aren Auto Group Dealership [PHONE_NUMBER] [EMAIL_ADDRESS]…"
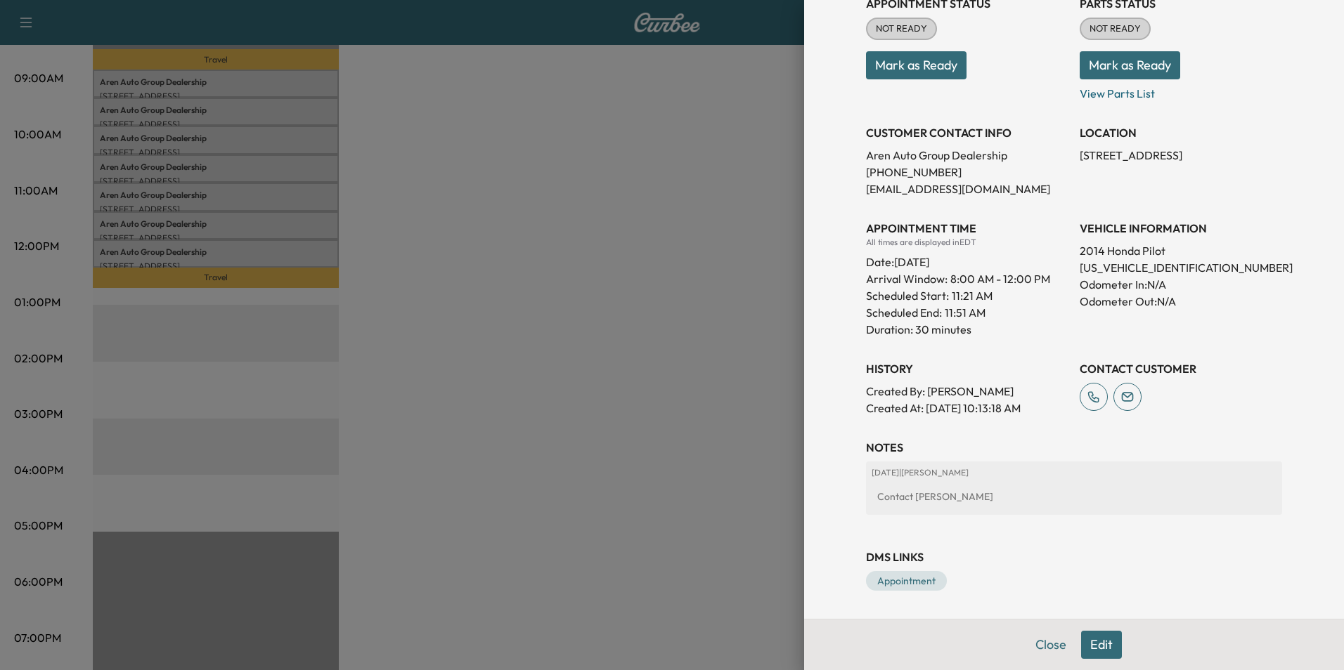
click at [595, 368] on div at bounding box center [672, 335] width 1344 height 670
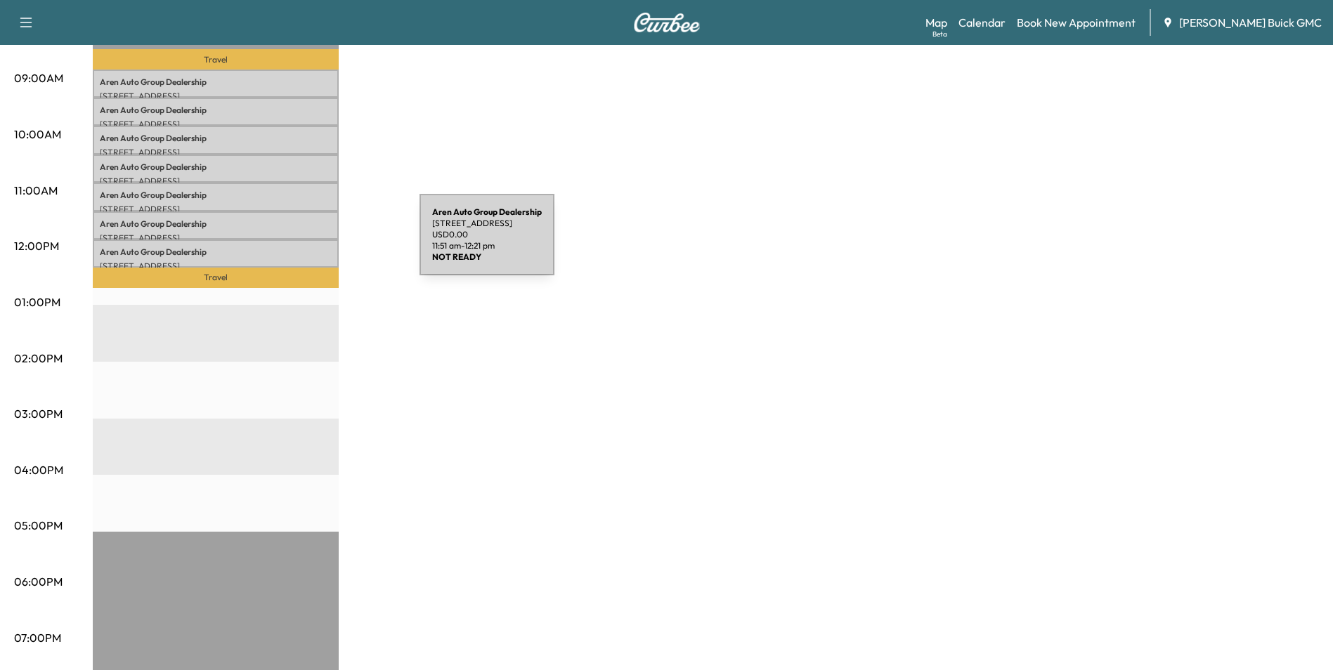
click at [314, 247] on p "Aren Auto Group Dealership" at bounding box center [216, 252] width 232 height 11
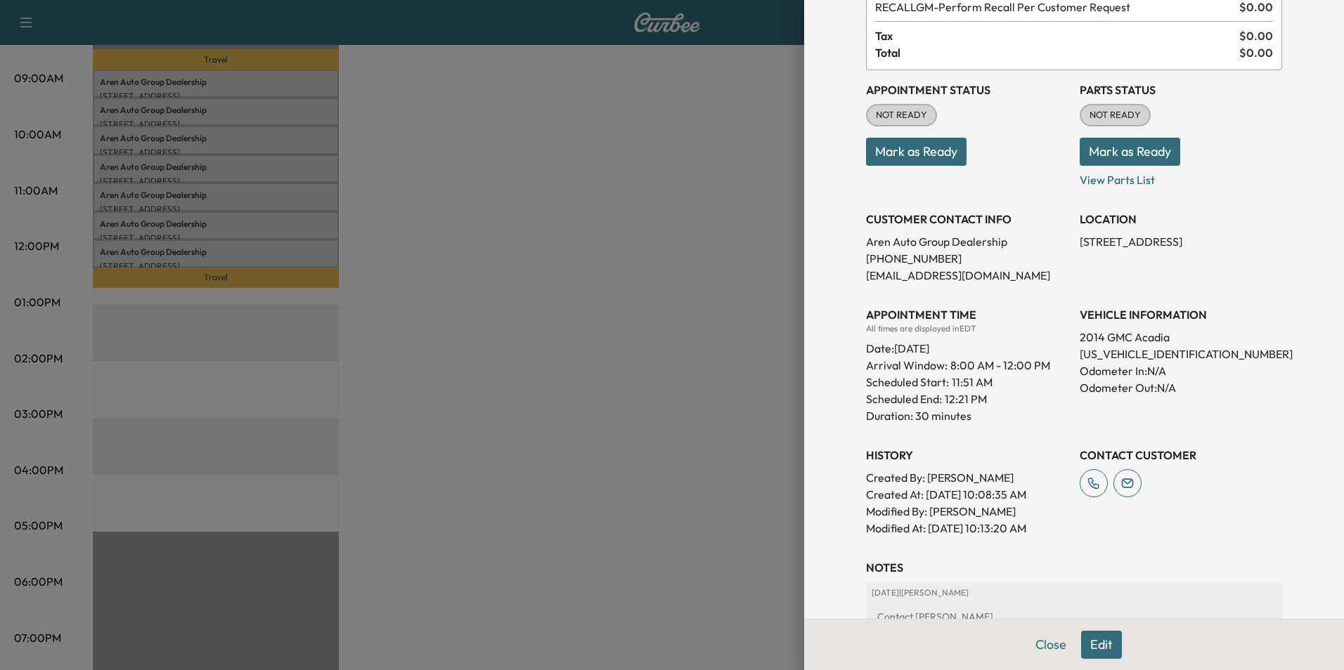
scroll to position [211, 0]
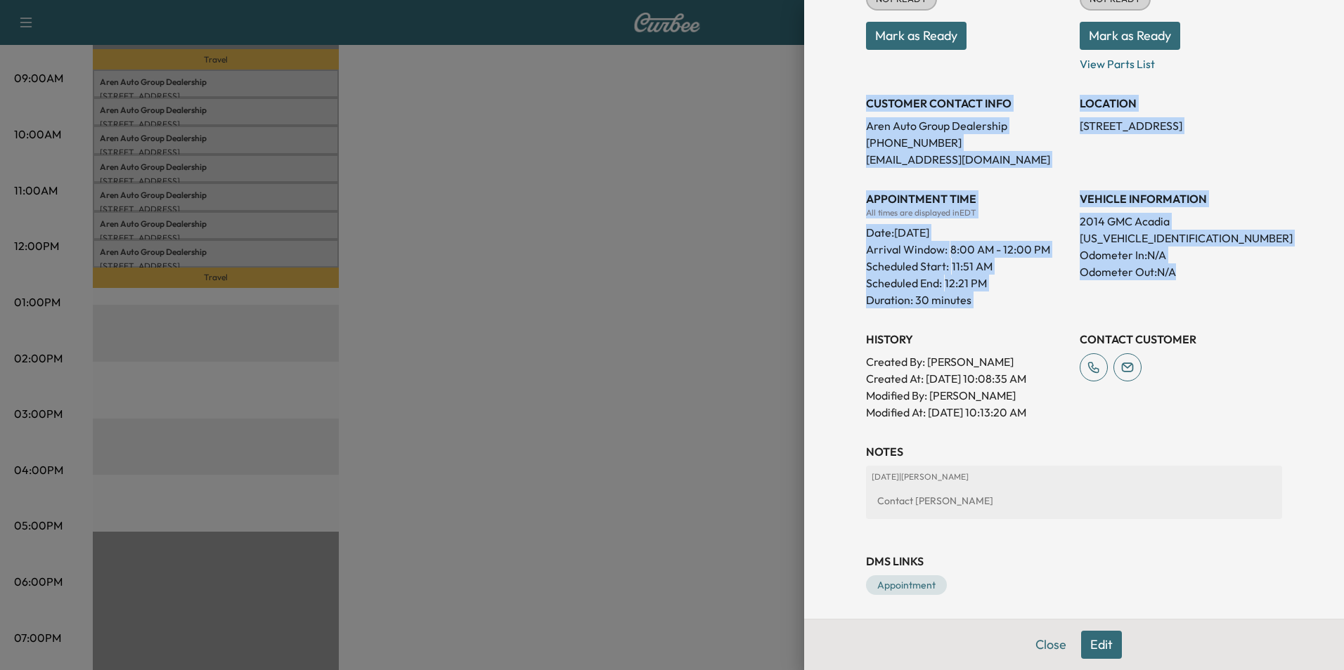
drag, startPoint x: 857, startPoint y: 101, endPoint x: 1195, endPoint y: 276, distance: 380.4
click at [1195, 276] on div "Appointment Status NOT READY Mark as Ready Parts Status NOT READY Mark as Ready…" at bounding box center [1074, 187] width 416 height 467
copy div "CUSTOMER CONTACT INFO Aren Auto Group Dealership [PHONE_NUMBER] [EMAIL_ADDRESS]…"
